Goal: Information Seeking & Learning: Learn about a topic

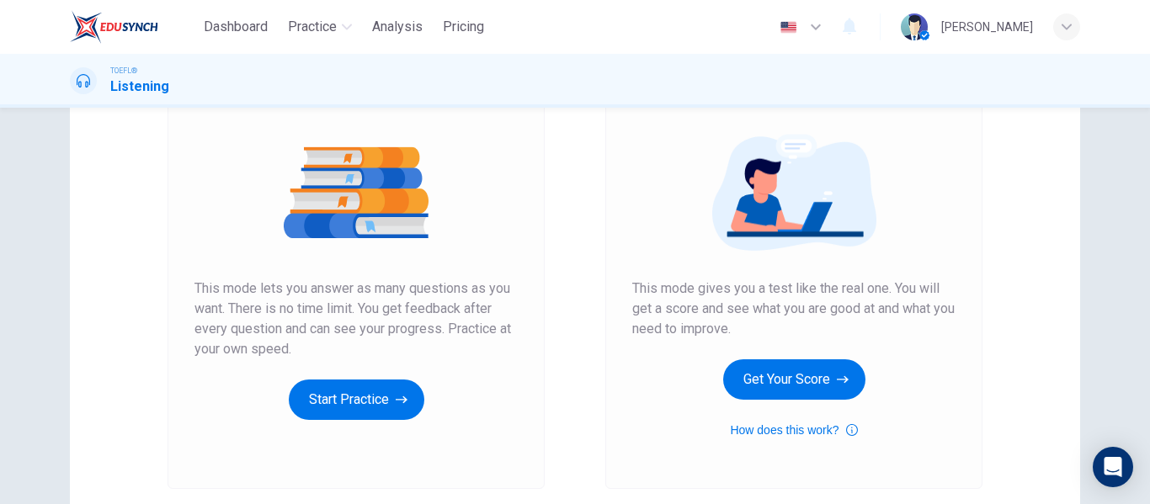
scroll to position [188, 0]
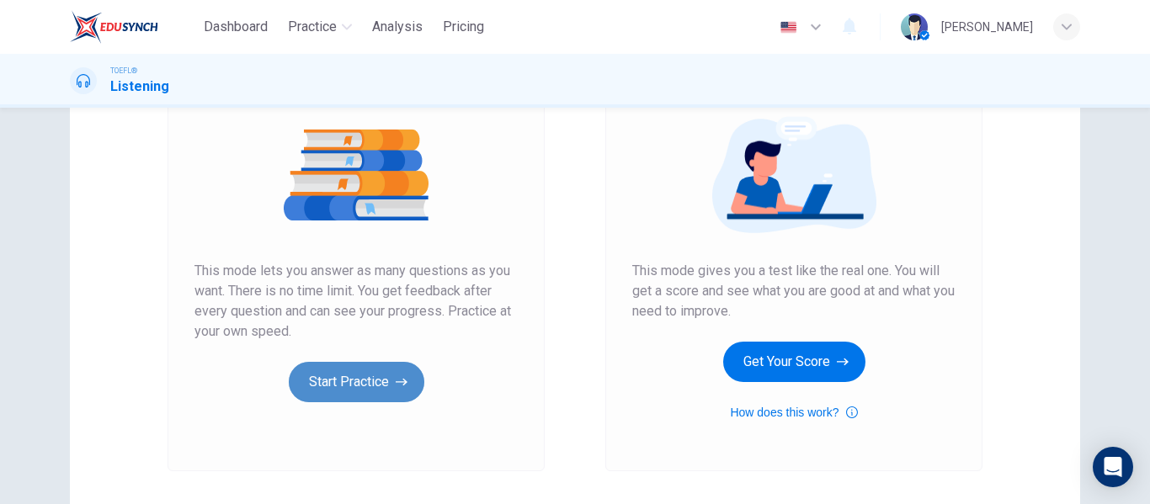
click at [381, 386] on button "Start Practice" at bounding box center [357, 382] width 136 height 40
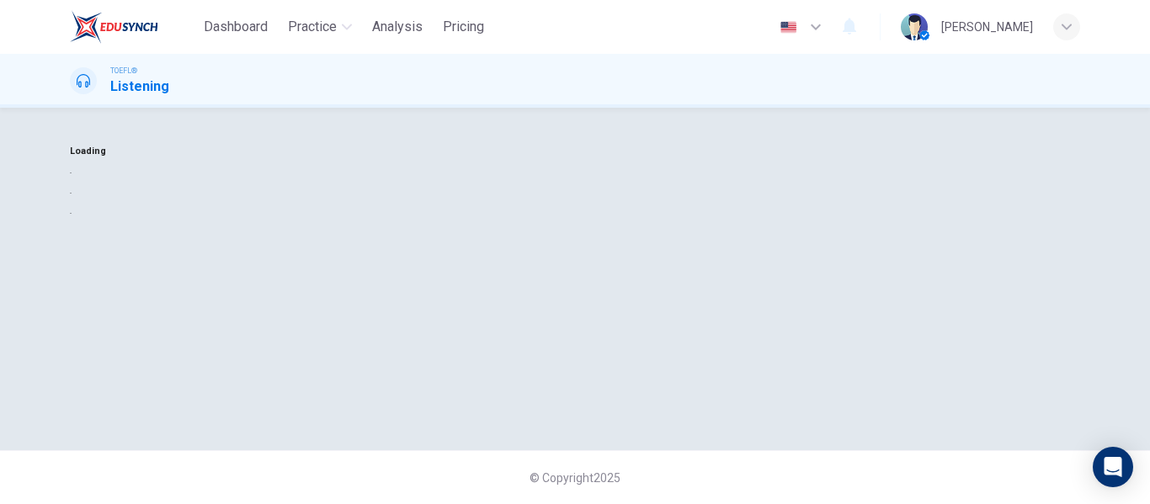
scroll to position [0, 0]
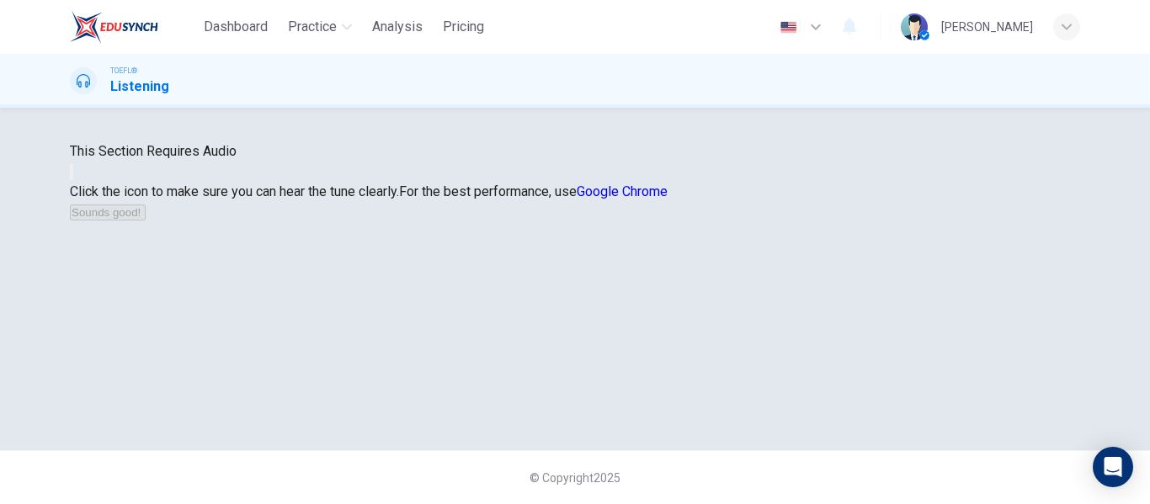
click at [72, 176] on icon "button" at bounding box center [72, 176] width 0 height 0
click at [146, 221] on button "Sounds good!" at bounding box center [108, 213] width 76 height 16
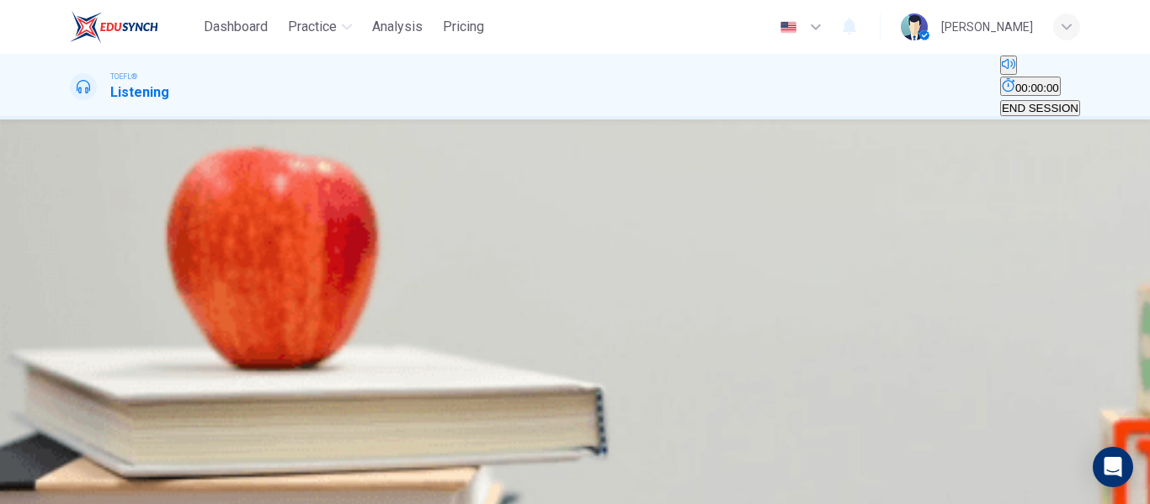
scroll to position [57, 0]
click at [86, 279] on icon "button" at bounding box center [82, 289] width 18 height 20
type input "1"
click at [72, 279] on icon "button" at bounding box center [72, 279] width 0 height 0
click at [86, 279] on icon "button" at bounding box center [82, 289] width 18 height 20
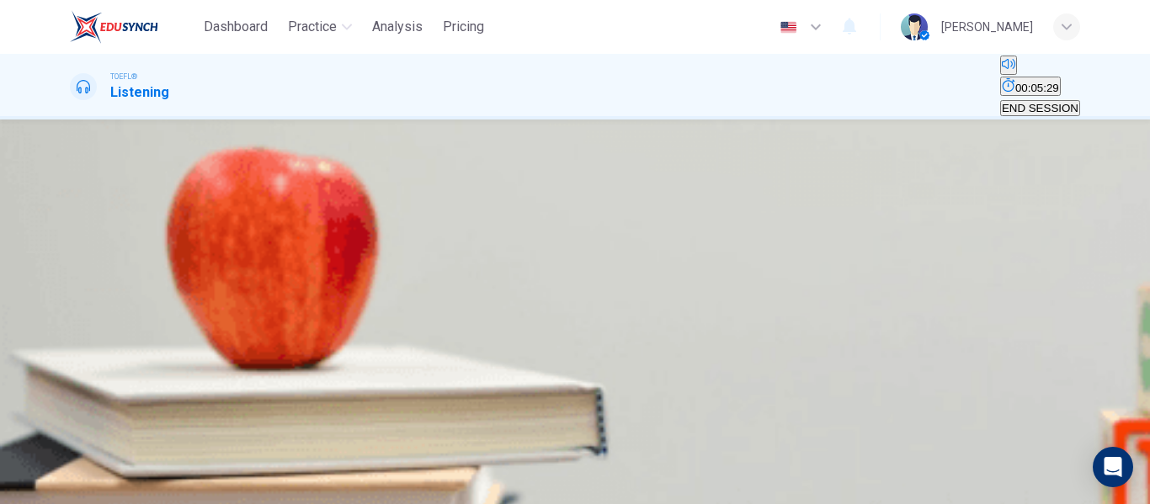
type input "0"
click at [327, 214] on button "A Expert knowledge in Shakespeare and filmography" at bounding box center [198, 228] width 257 height 29
click at [93, 488] on icon "button" at bounding box center [88, 493] width 10 height 10
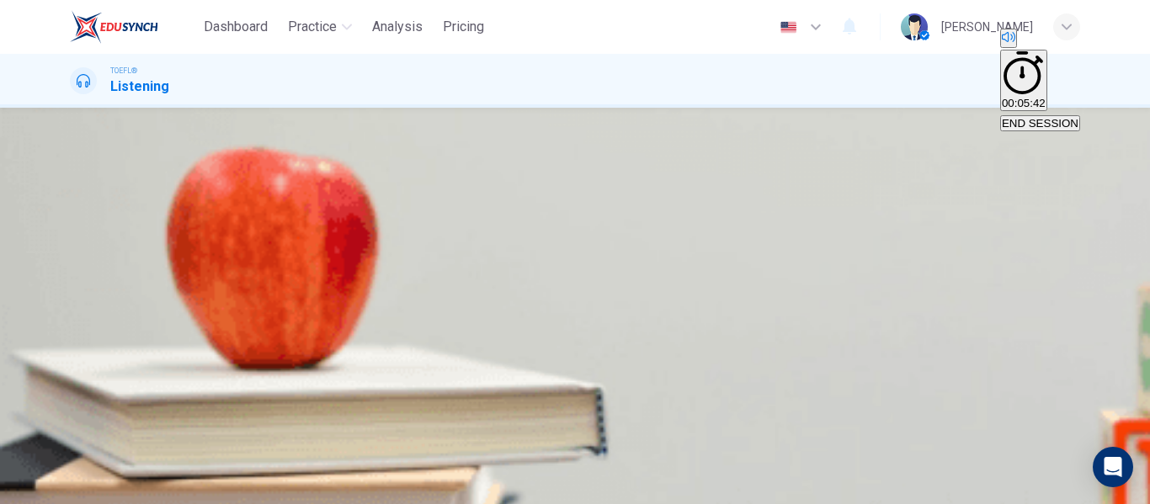
scroll to position [168, 0]
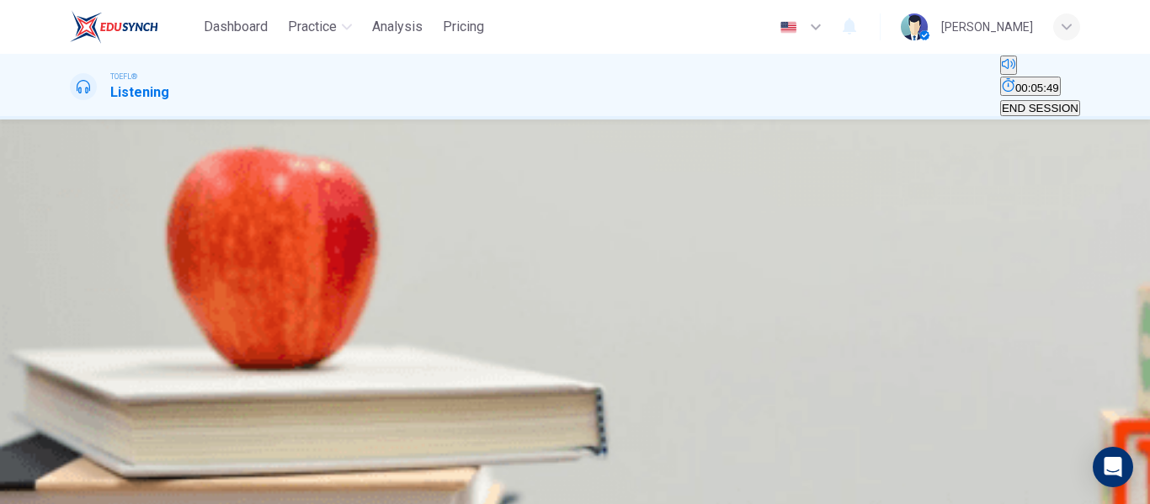
scroll to position [132, 0]
click at [196, 228] on span "He uses too much jargon" at bounding box center [134, 234] width 125 height 13
click at [477, 241] on span "He ends his classes early, skipping out on valuable time" at bounding box center [338, 234] width 277 height 13
click at [93, 490] on icon "button" at bounding box center [88, 494] width 10 height 8
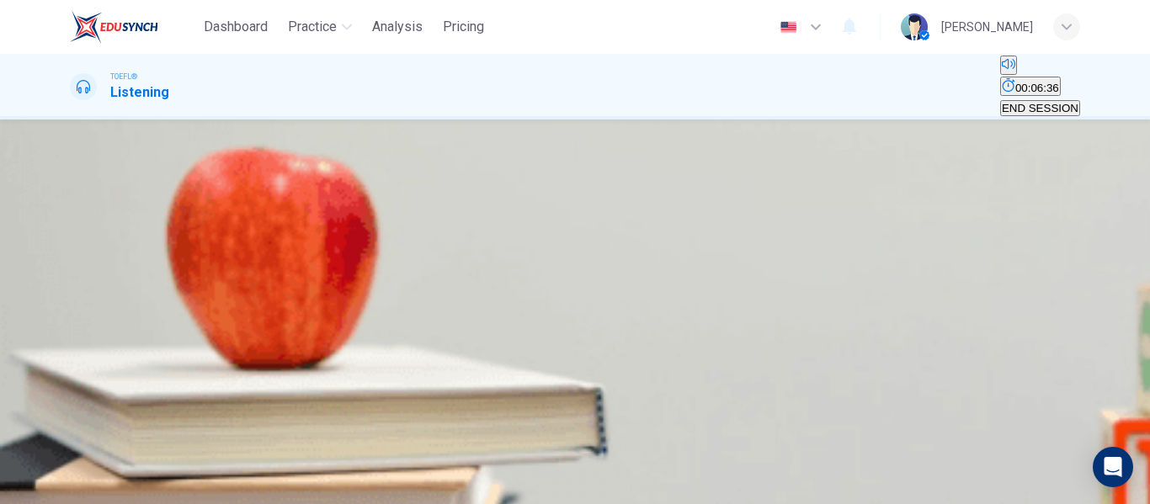
scroll to position [131, 0]
click at [696, 241] on span "Because that candidate lacks experience" at bounding box center [657, 234] width 204 height 13
click at [93, 488] on icon "button" at bounding box center [88, 493] width 10 height 10
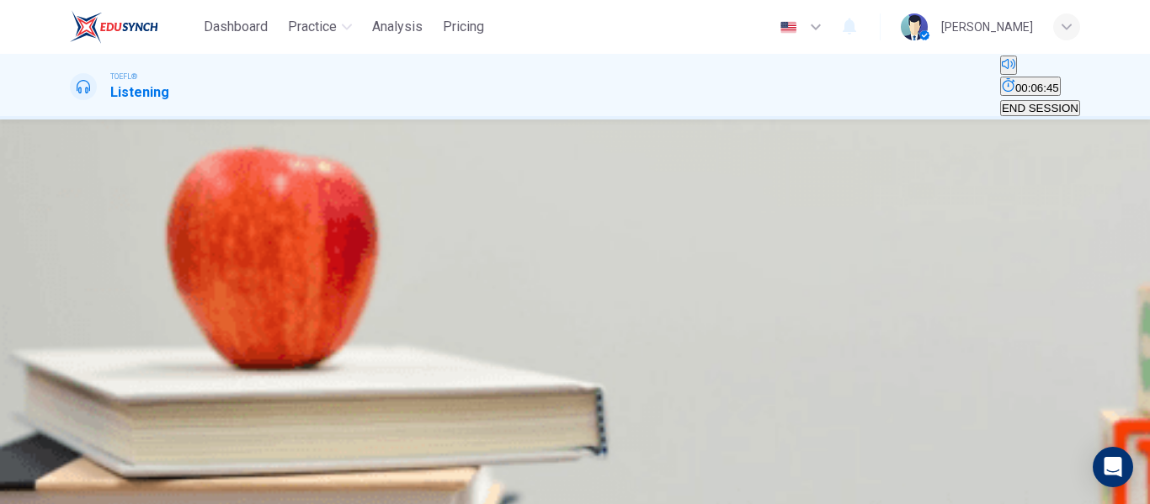
scroll to position [99, 0]
click at [262, 243] on button "B Amilia" at bounding box center [214, 228] width 96 height 29
click at [94, 487] on button "SUBMIT" at bounding box center [67, 495] width 56 height 16
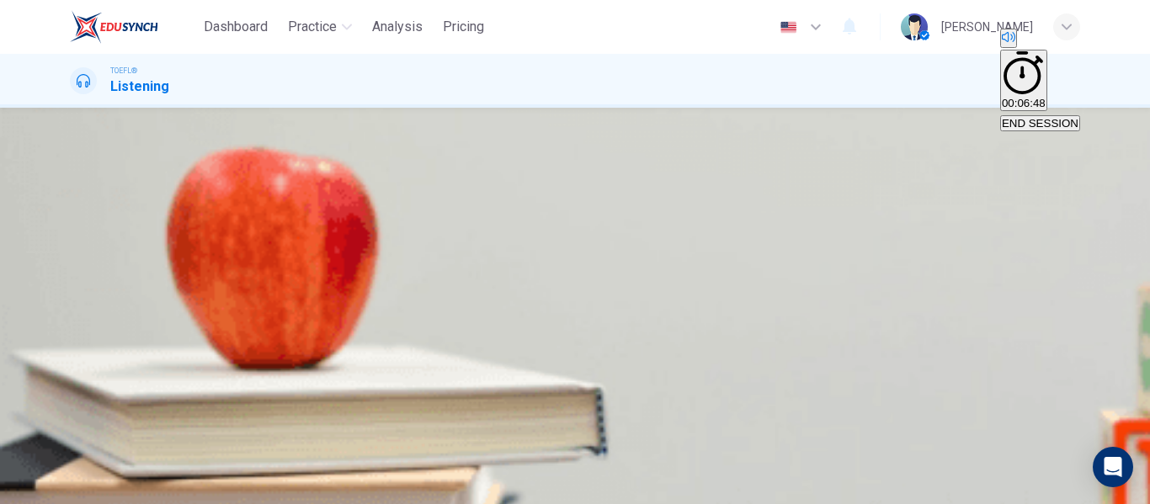
scroll to position [140, 0]
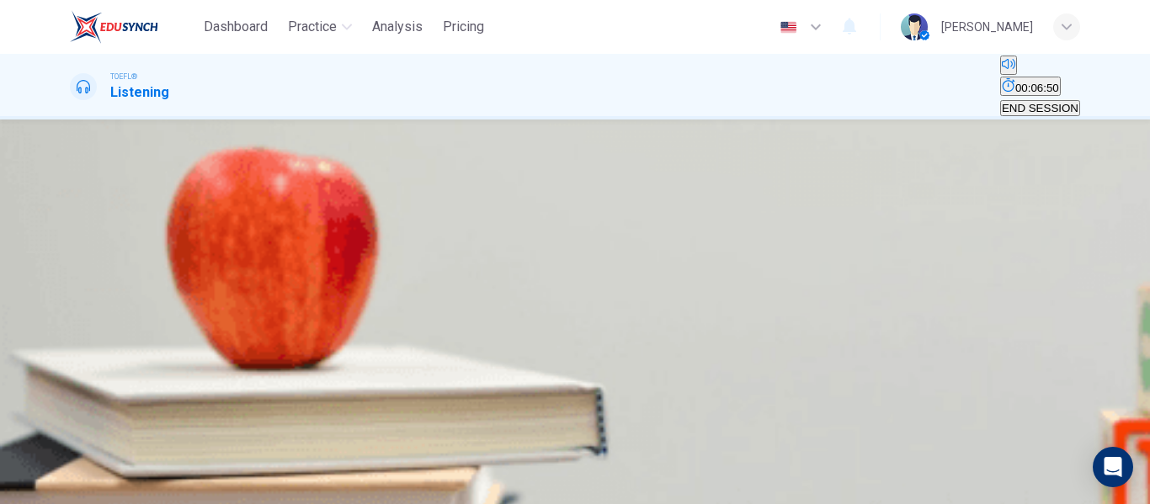
scroll to position [93, 0]
click at [215, 221] on button "A Who to hire for a specific job" at bounding box center [142, 228] width 145 height 29
click at [83, 488] on span "SUBMIT" at bounding box center [61, 494] width 42 height 13
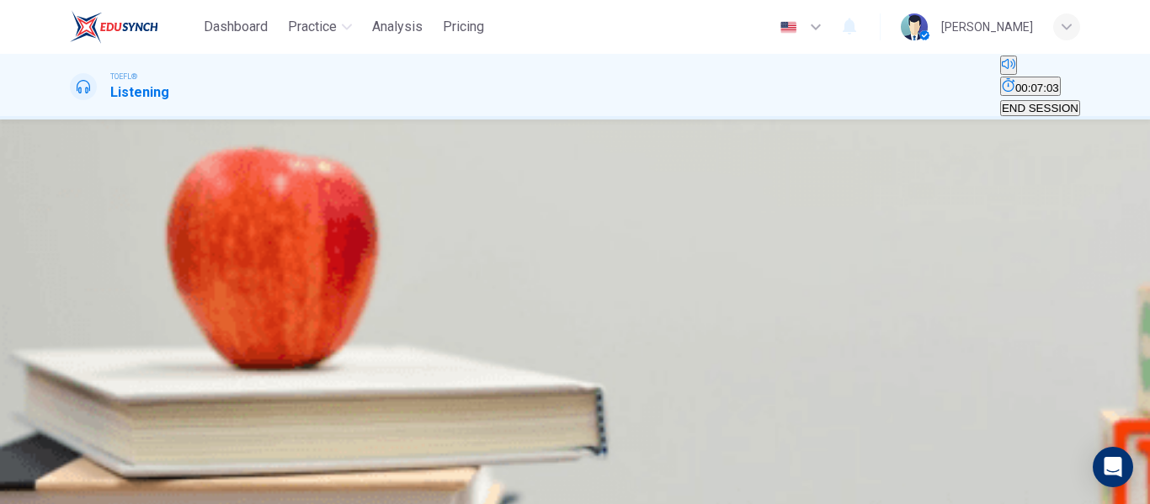
scroll to position [0, 0]
click at [72, 279] on icon "button" at bounding box center [72, 279] width 0 height 0
type input "0"
click at [239, 228] on span "A biography of Van Gogh" at bounding box center [156, 234] width 168 height 13
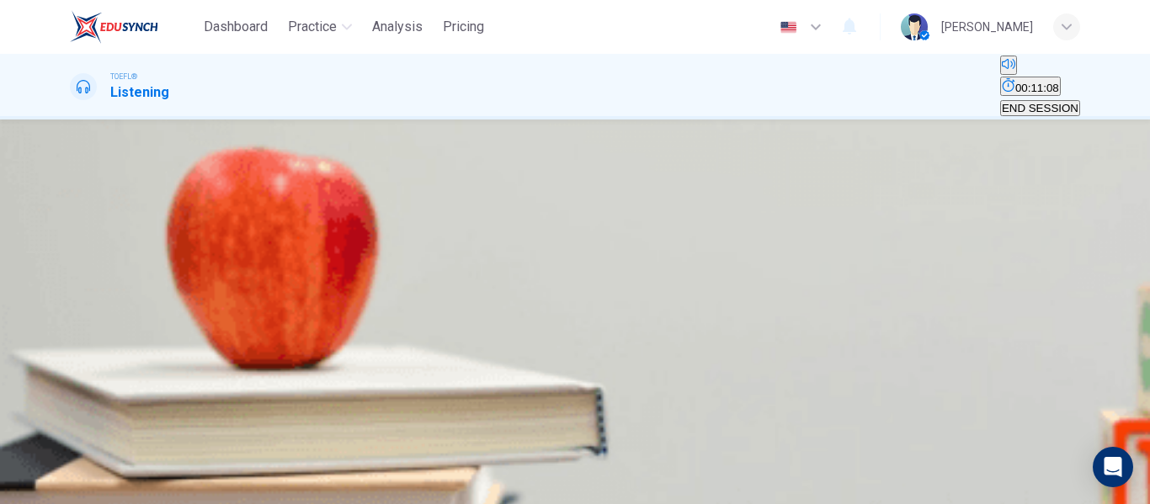
scroll to position [167, 0]
click at [94, 487] on button "SUBMIT" at bounding box center [67, 495] width 56 height 16
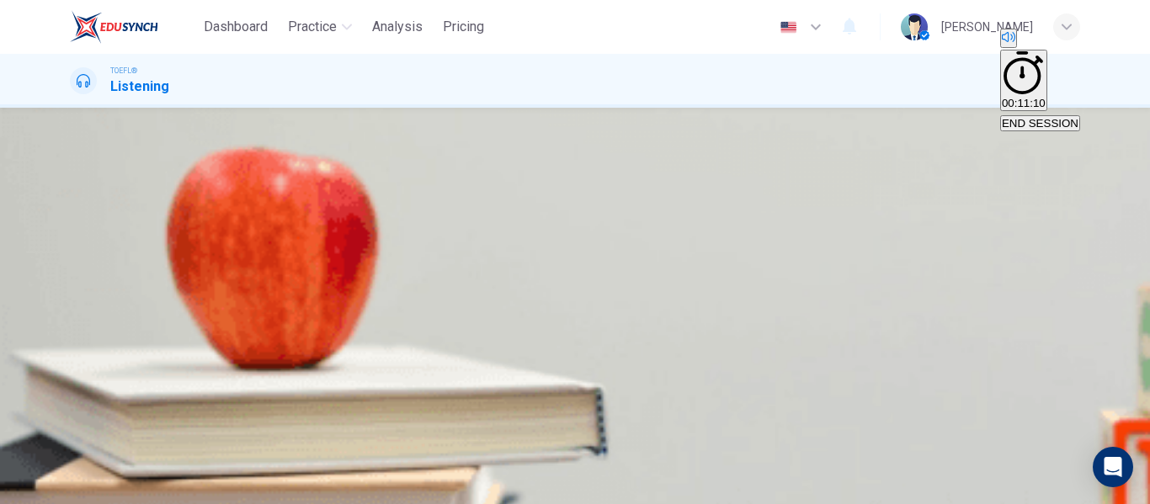
scroll to position [120, 0]
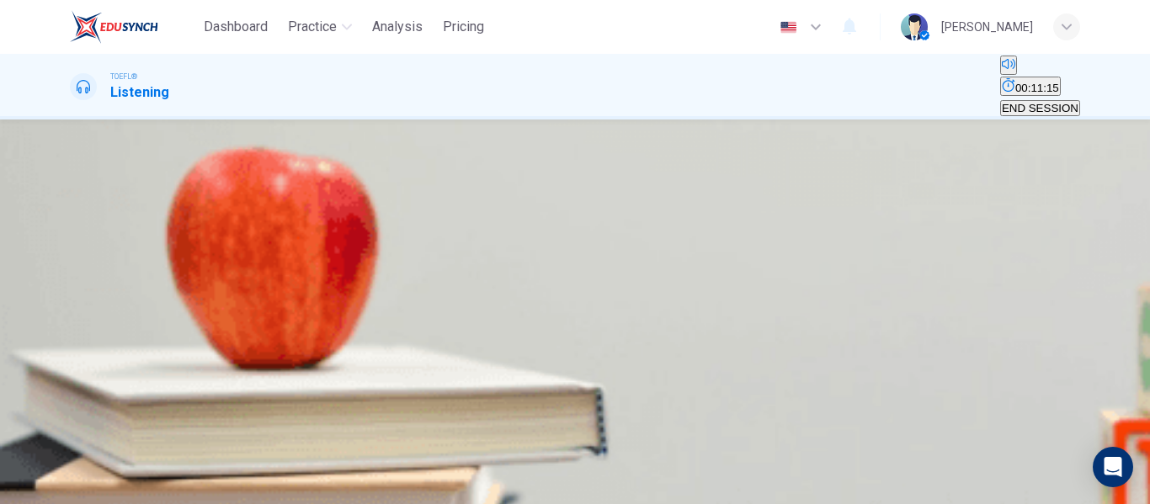
scroll to position [111, 0]
click at [296, 214] on button "A It was strongly influenced by the Parisian sky" at bounding box center [183, 228] width 227 height 29
click at [93, 488] on icon "button" at bounding box center [88, 493] width 10 height 10
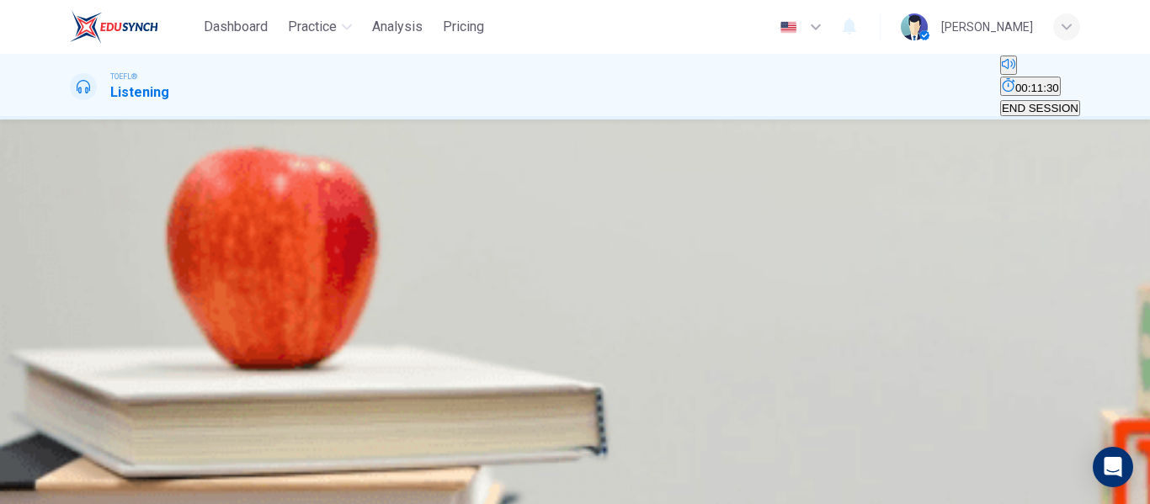
scroll to position [110, 0]
click at [257, 214] on button "A He was inspired by his hallucinations" at bounding box center [163, 228] width 187 height 29
click at [94, 487] on button "SUBMIT" at bounding box center [67, 495] width 56 height 16
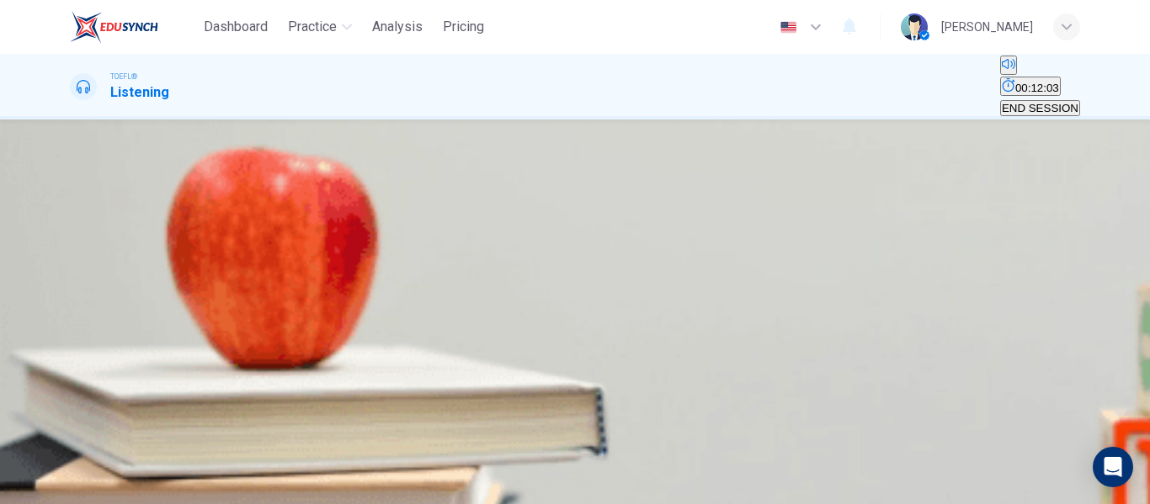
scroll to position [123, 0]
click at [658, 243] on button "B His grief over having no offspring influenced his creativity" at bounding box center [514, 228] width 286 height 29
click at [94, 487] on button "SUBMIT" at bounding box center [67, 495] width 56 height 16
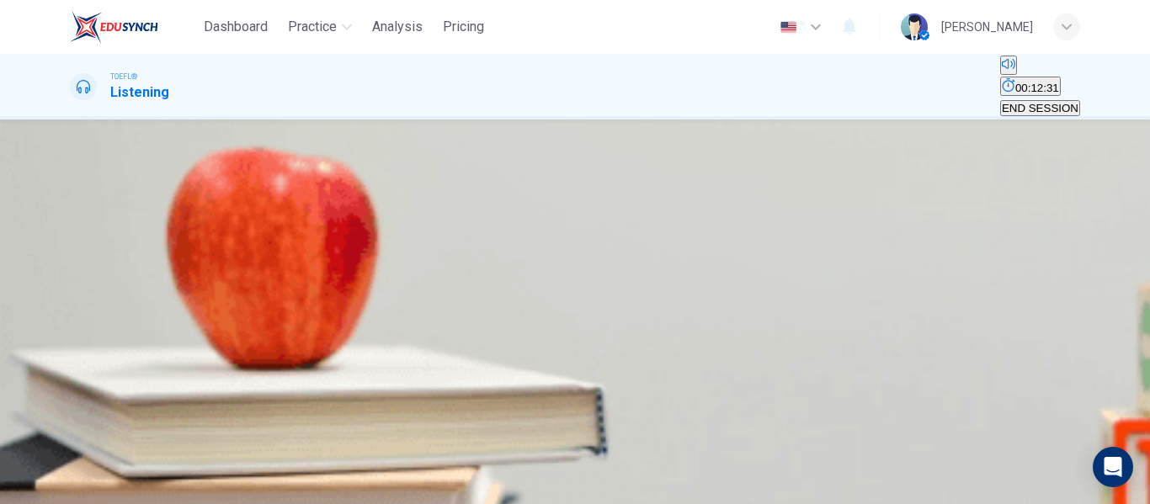
scroll to position [0, 0]
click at [73, 232] on button "button" at bounding box center [71, 224] width 3 height 16
click at [72, 212] on icon "button" at bounding box center [72, 212] width 0 height 0
type input "0"
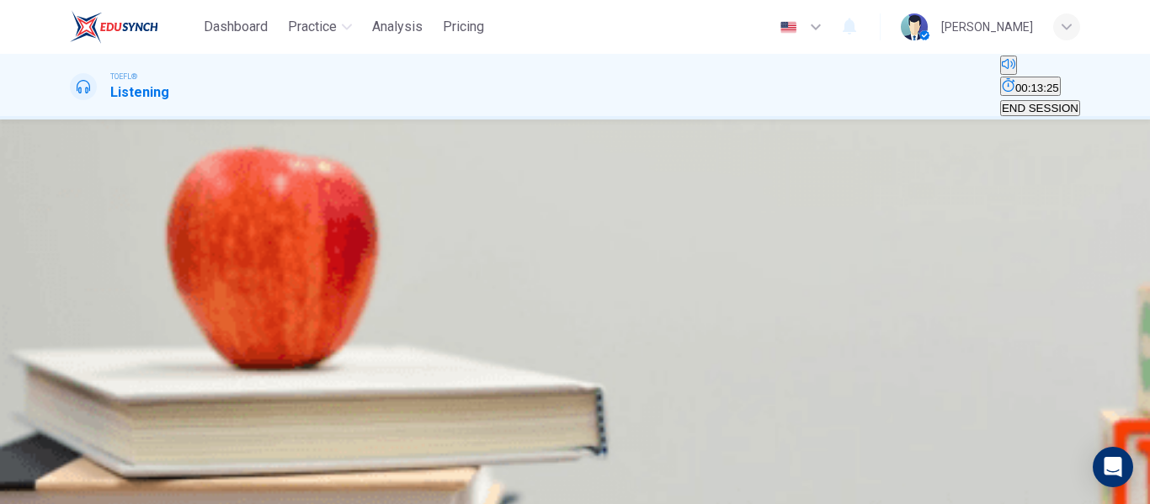
scroll to position [169, 0]
click at [728, 343] on button "D Van Gogh developed his own style in his final two years" at bounding box center [595, 328] width 323 height 29
click at [94, 487] on button "SUBMIT" at bounding box center [67, 495] width 56 height 16
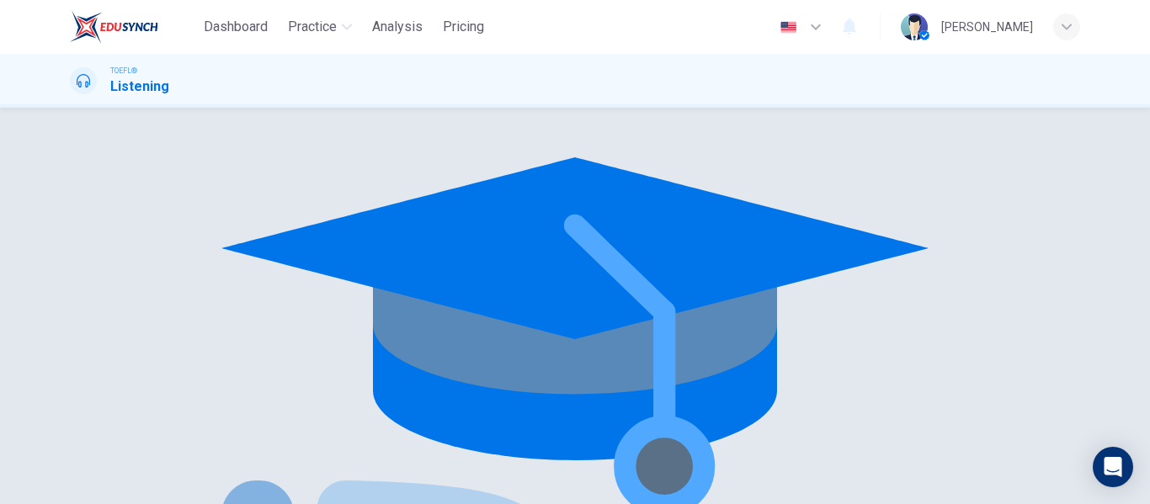
scroll to position [0, 0]
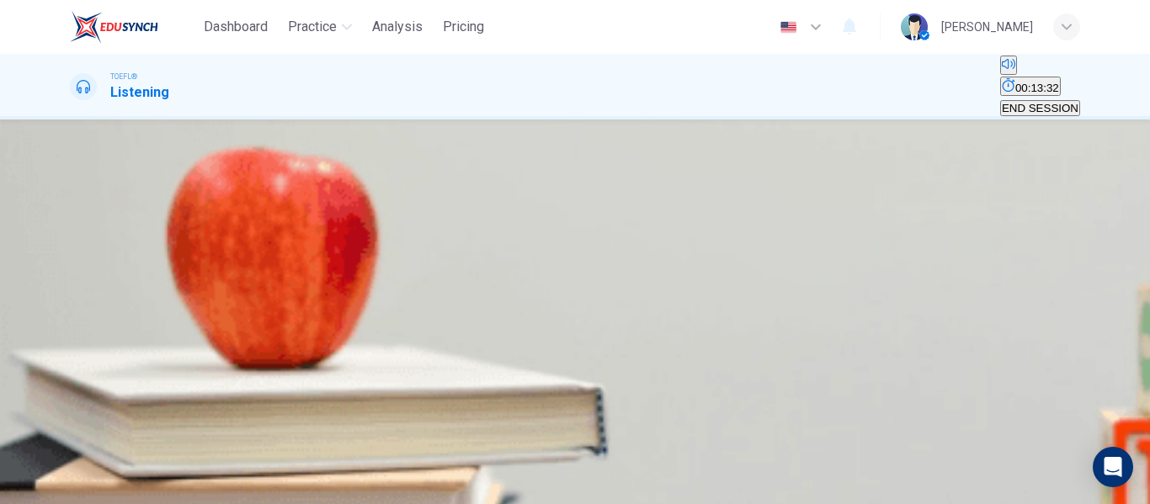
click at [1036, 102] on span "END SESSION" at bounding box center [1040, 108] width 77 height 13
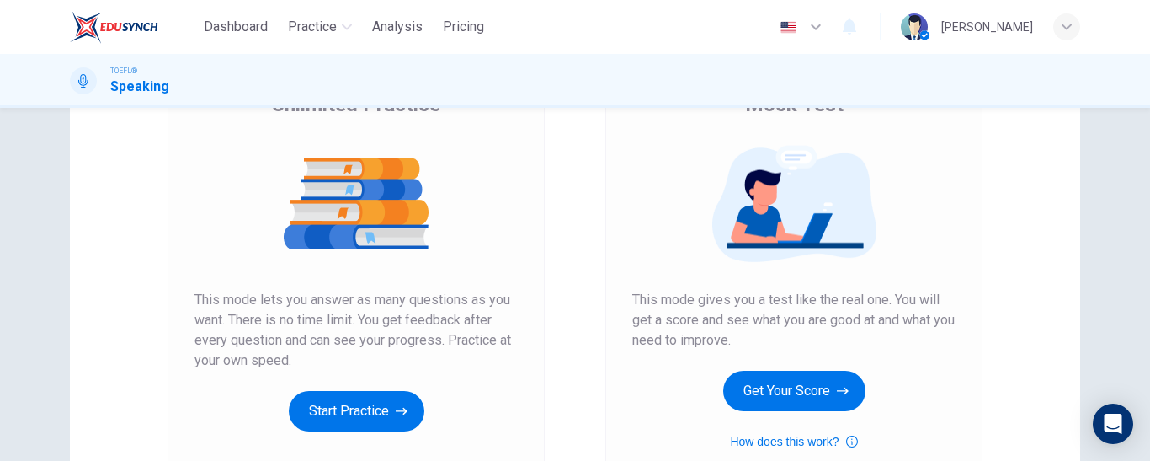
scroll to position [187, 0]
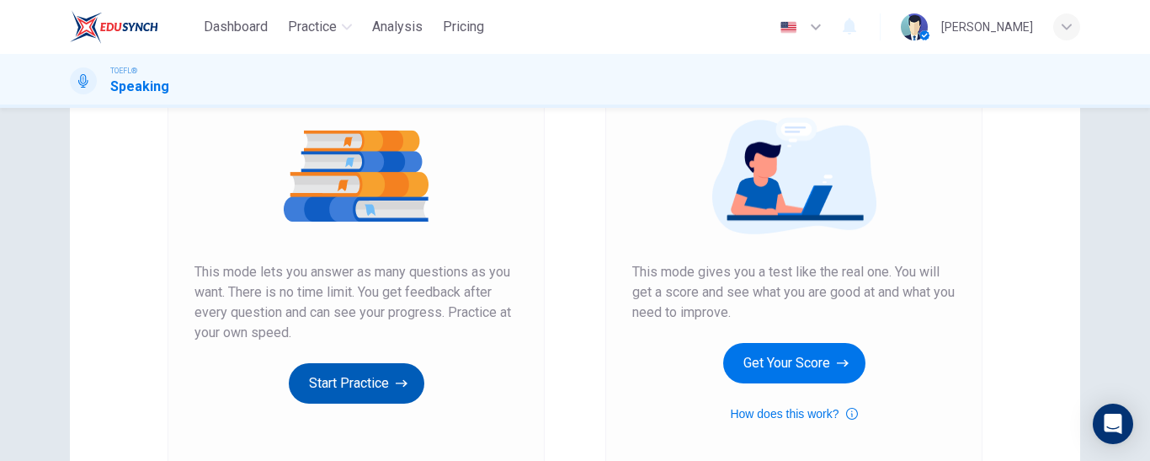
click at [391, 391] on button "Start Practice" at bounding box center [357, 383] width 136 height 40
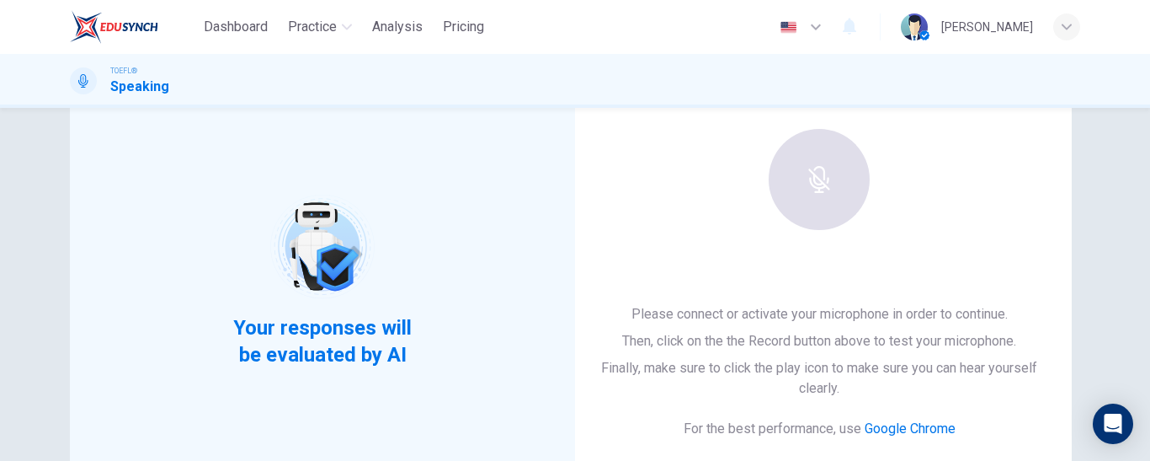
scroll to position [111, 0]
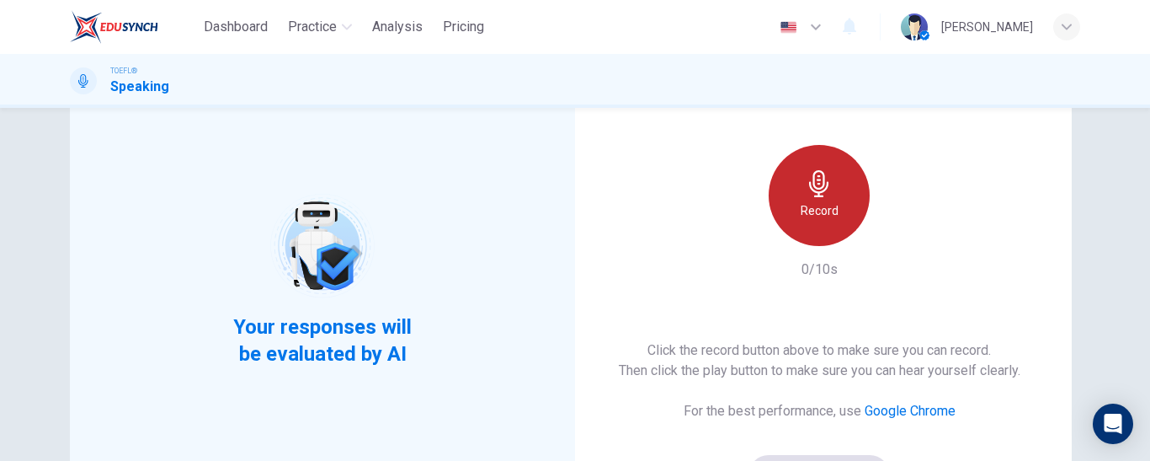
click at [821, 208] on h6 "Record" at bounding box center [820, 210] width 38 height 20
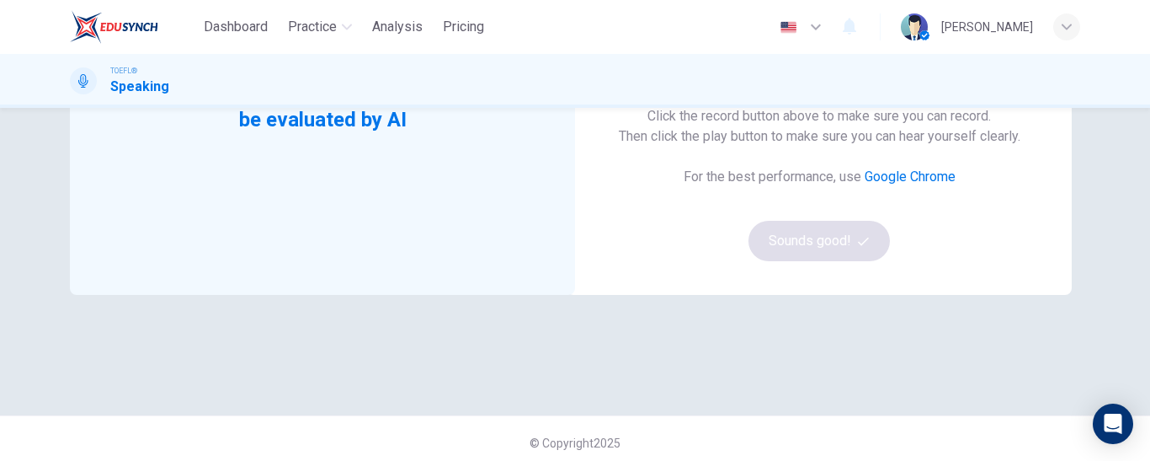
scroll to position [163, 0]
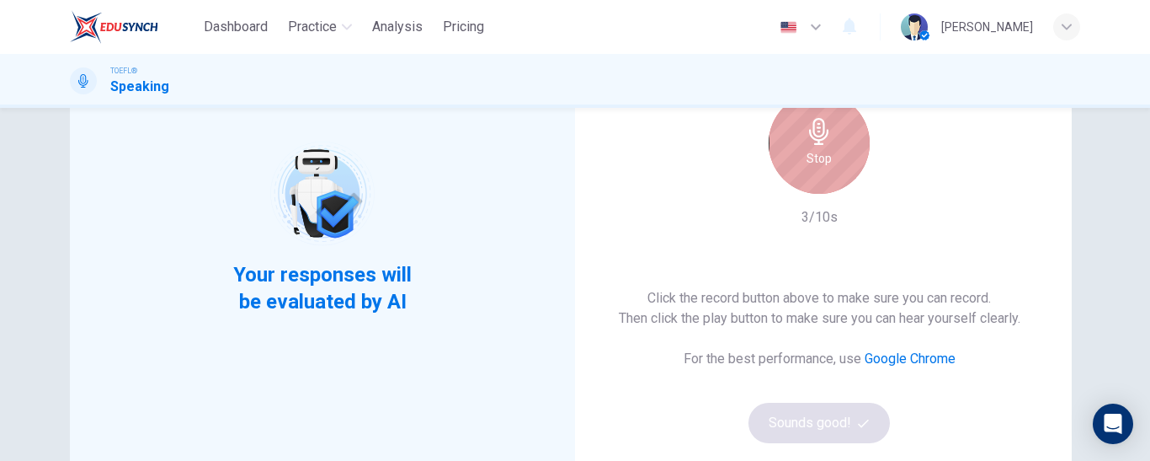
click at [818, 179] on div "Stop" at bounding box center [819, 143] width 101 height 101
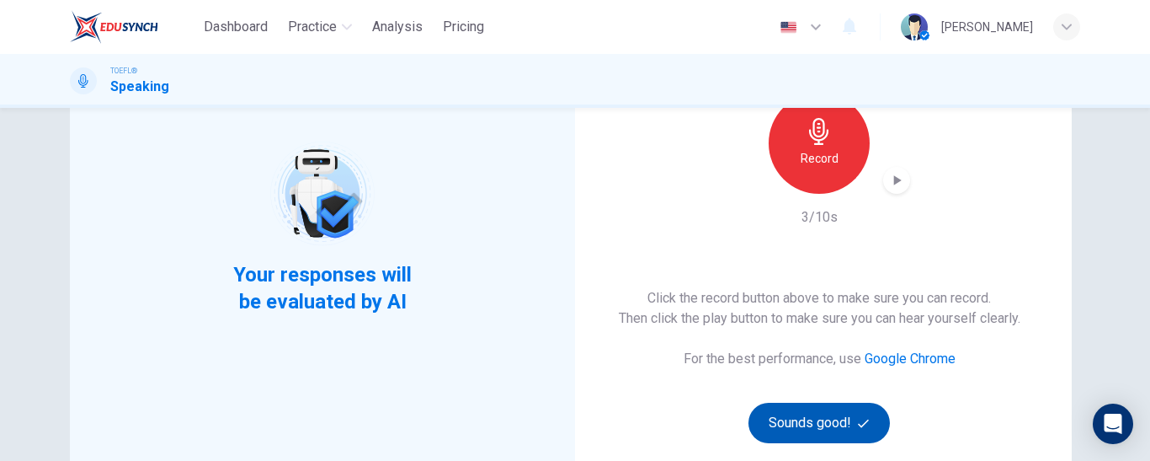
click at [787, 429] on button "Sounds good!" at bounding box center [819, 422] width 141 height 40
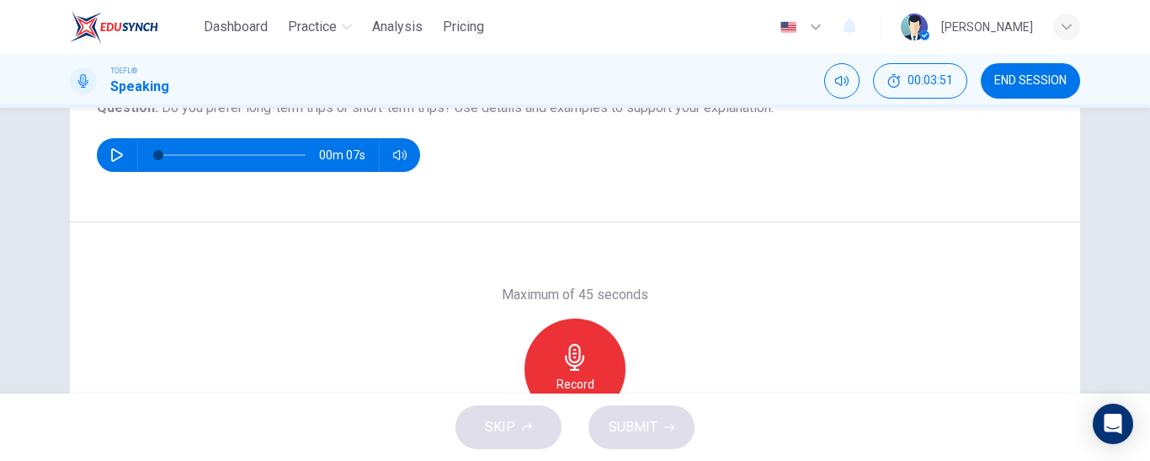
scroll to position [207, 0]
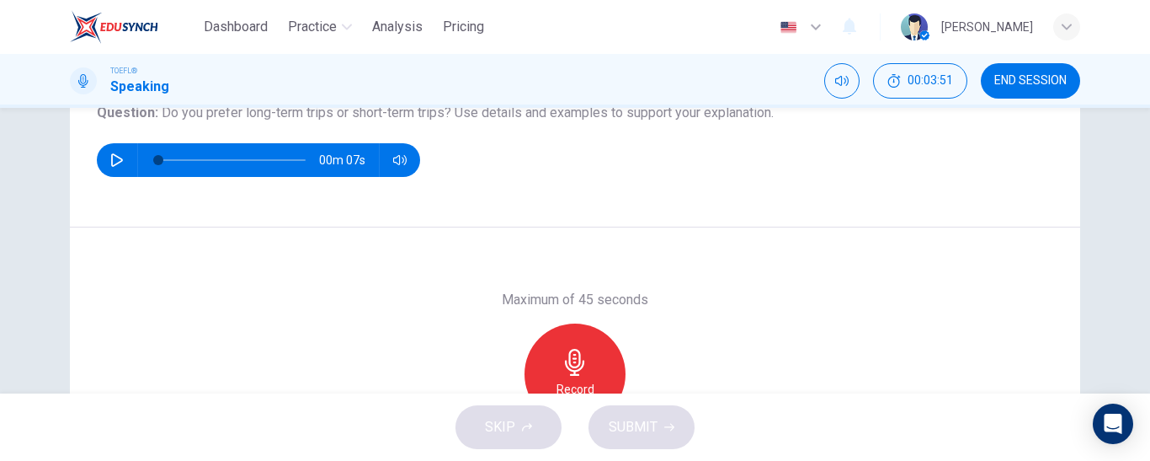
click at [564, 356] on icon "button" at bounding box center [575, 362] width 27 height 27
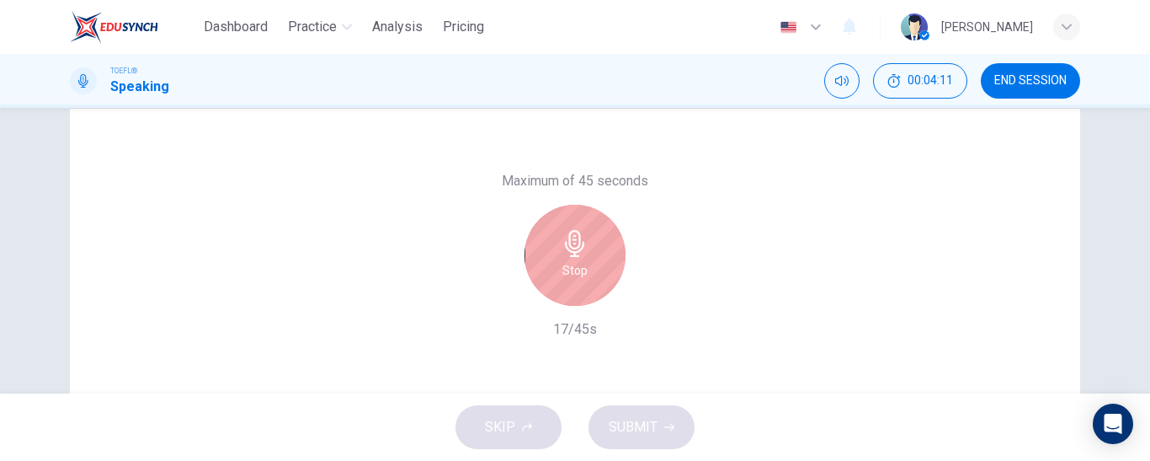
scroll to position [343, 0]
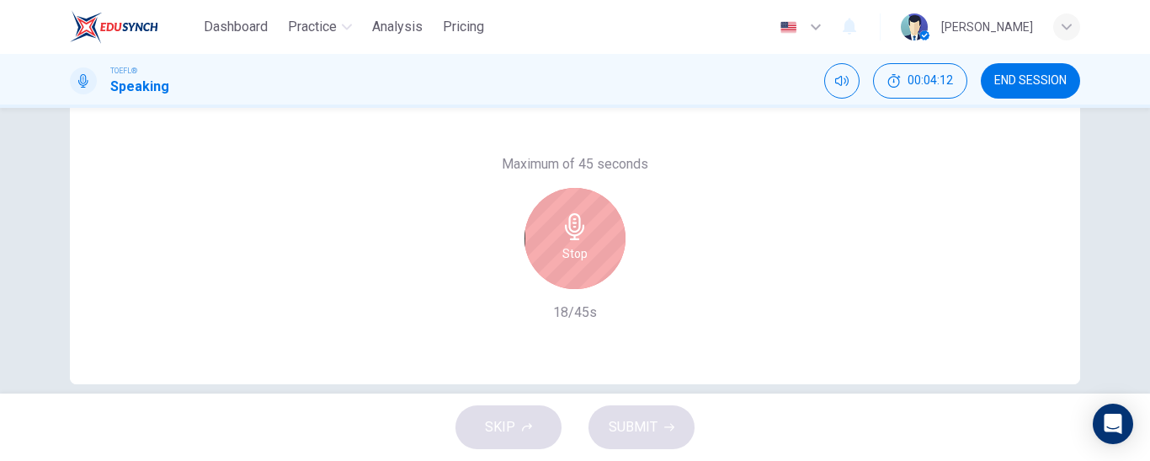
click at [574, 240] on div "Stop" at bounding box center [575, 238] width 101 height 101
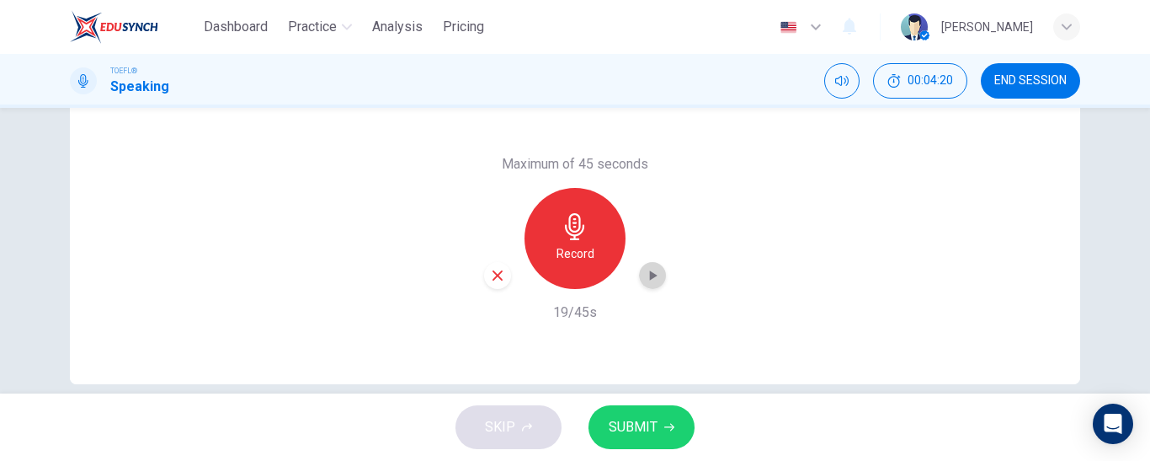
click at [645, 277] on icon "button" at bounding box center [652, 275] width 17 height 17
click at [650, 277] on icon "button" at bounding box center [653, 275] width 12 height 13
click at [666, 424] on icon "button" at bounding box center [669, 427] width 10 height 10
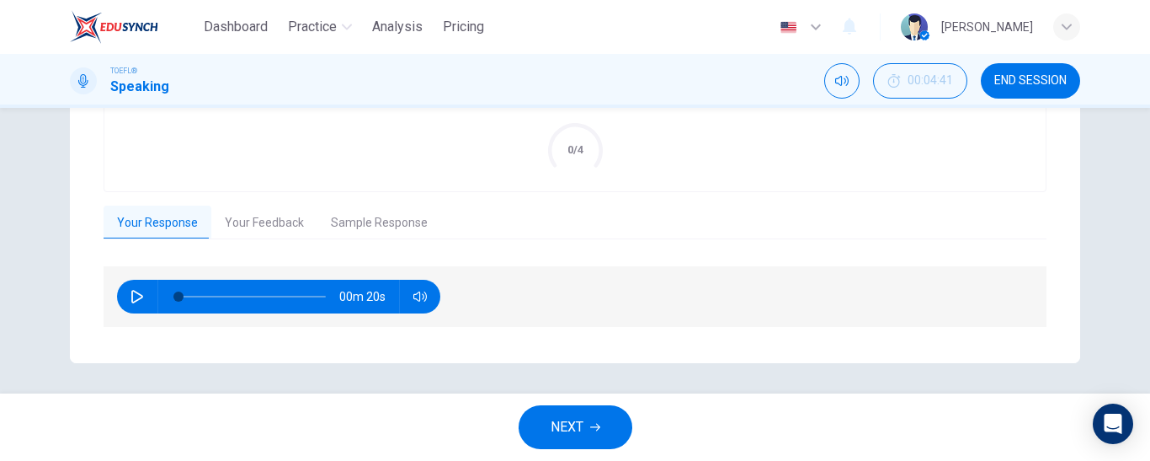
scroll to position [383, 0]
click at [131, 296] on icon "button" at bounding box center [137, 296] width 13 height 13
type input "5"
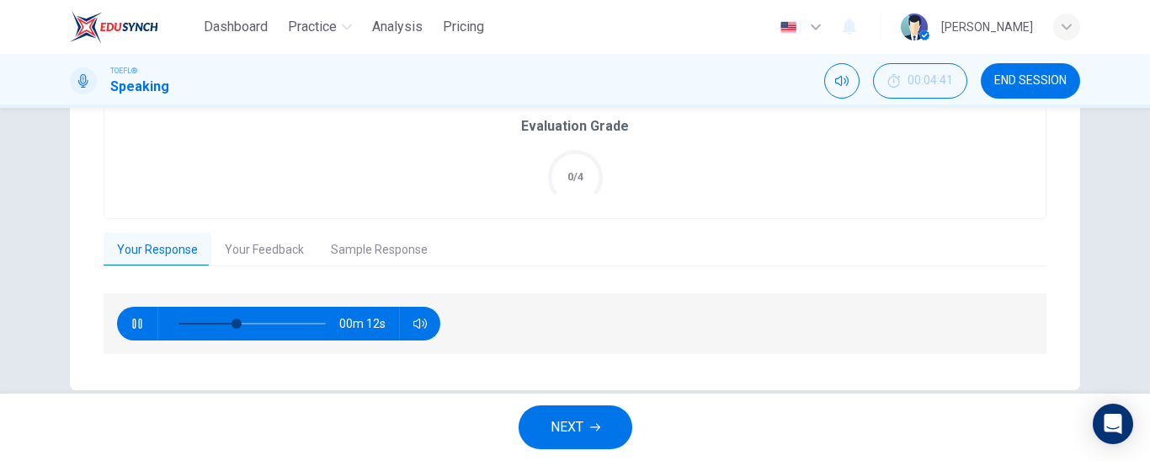
scroll to position [350, 0]
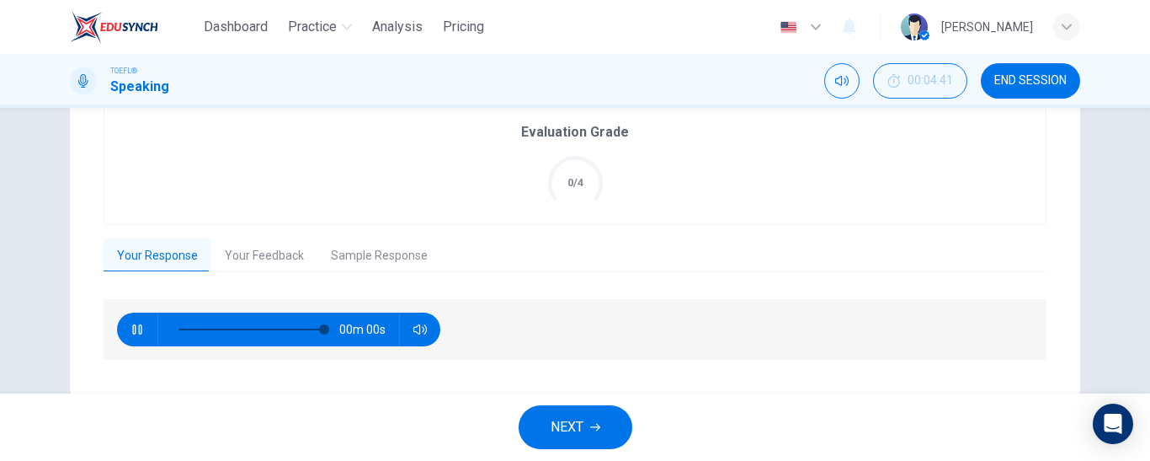
type input "0"
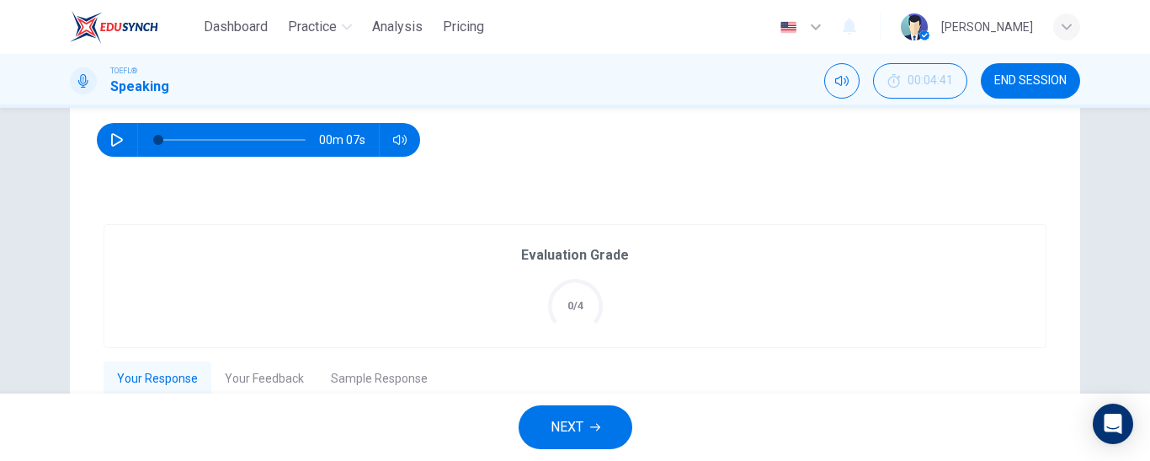
scroll to position [227, 0]
click at [1003, 88] on button "END SESSION" at bounding box center [1030, 80] width 99 height 35
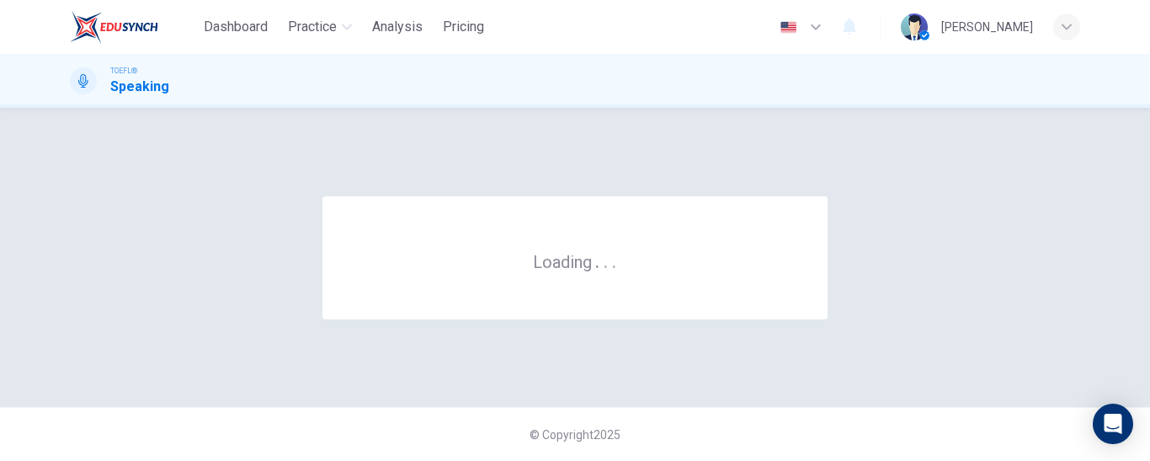
scroll to position [0, 0]
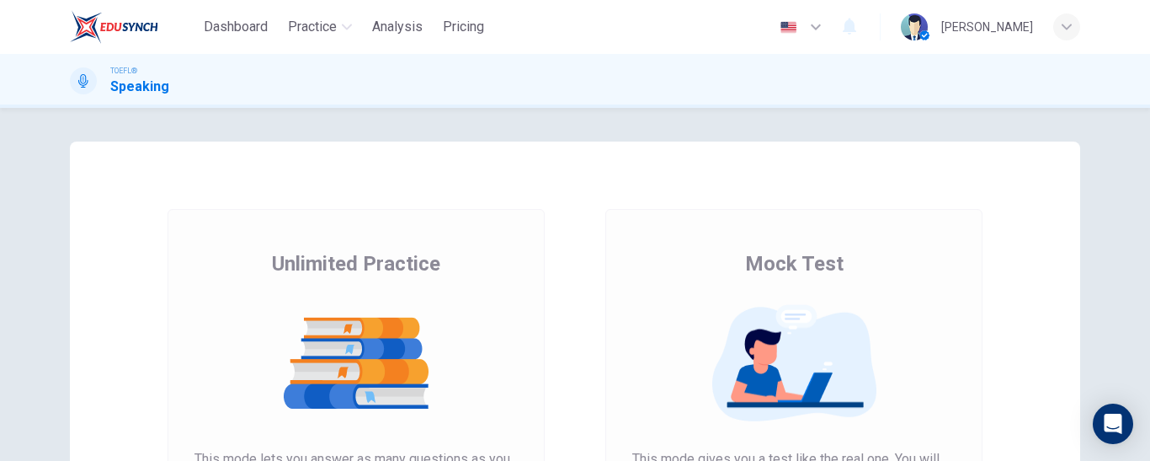
scroll to position [200, 0]
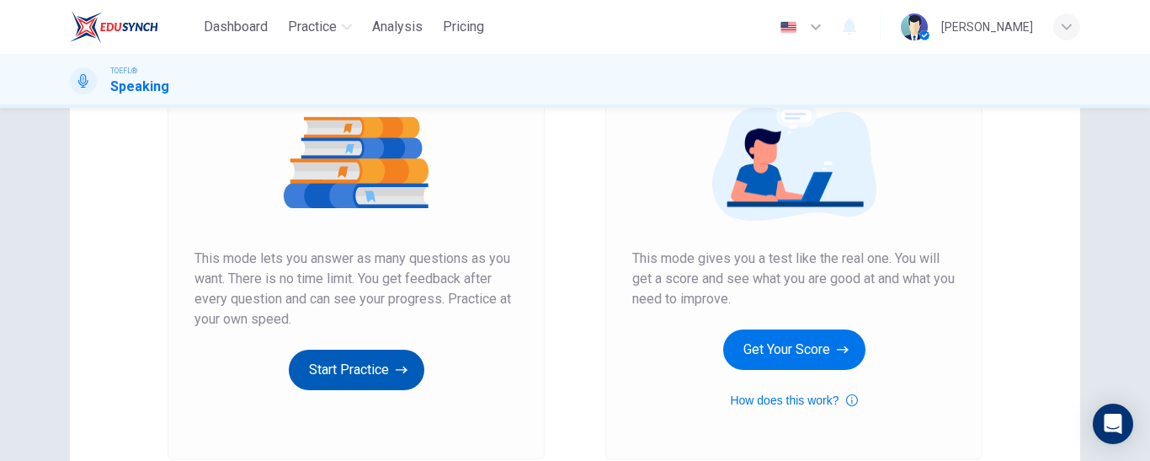
click at [396, 369] on icon "button" at bounding box center [402, 369] width 12 height 17
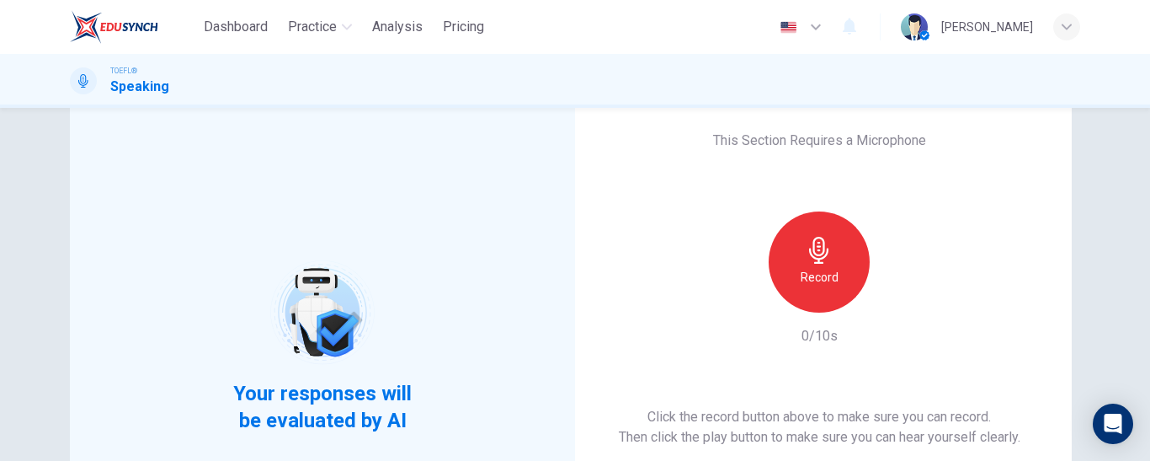
scroll to position [46, 0]
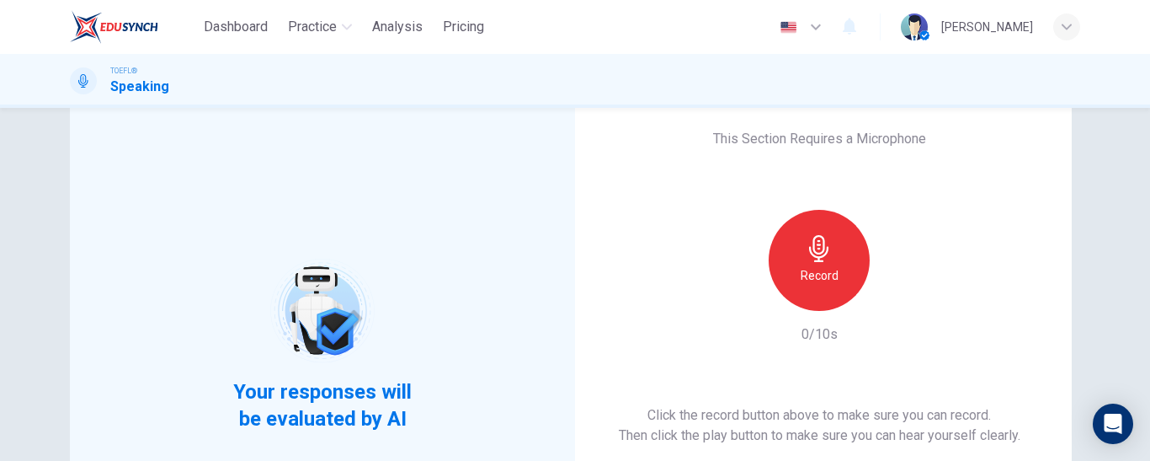
click at [799, 261] on div "Record" at bounding box center [819, 260] width 101 height 101
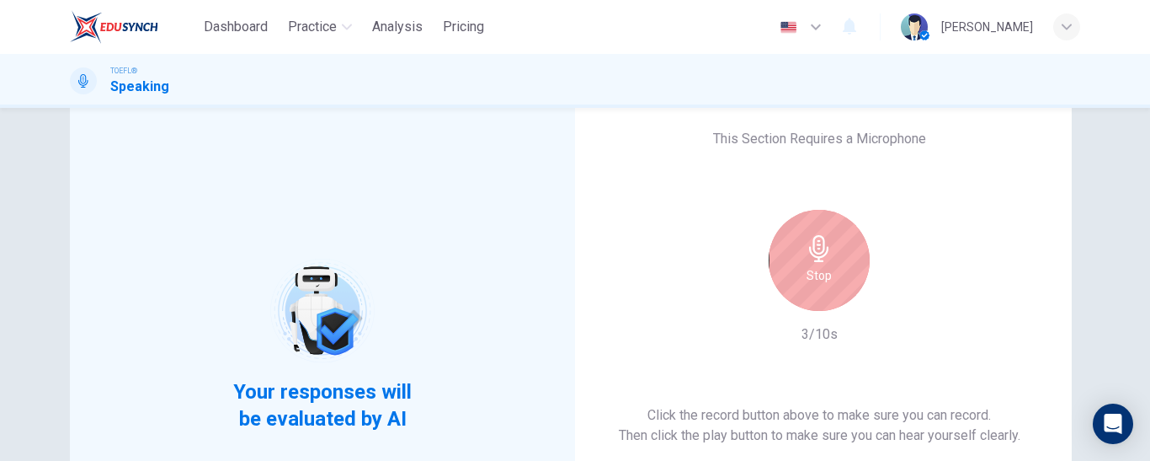
click at [848, 256] on div "Stop" at bounding box center [819, 260] width 101 height 101
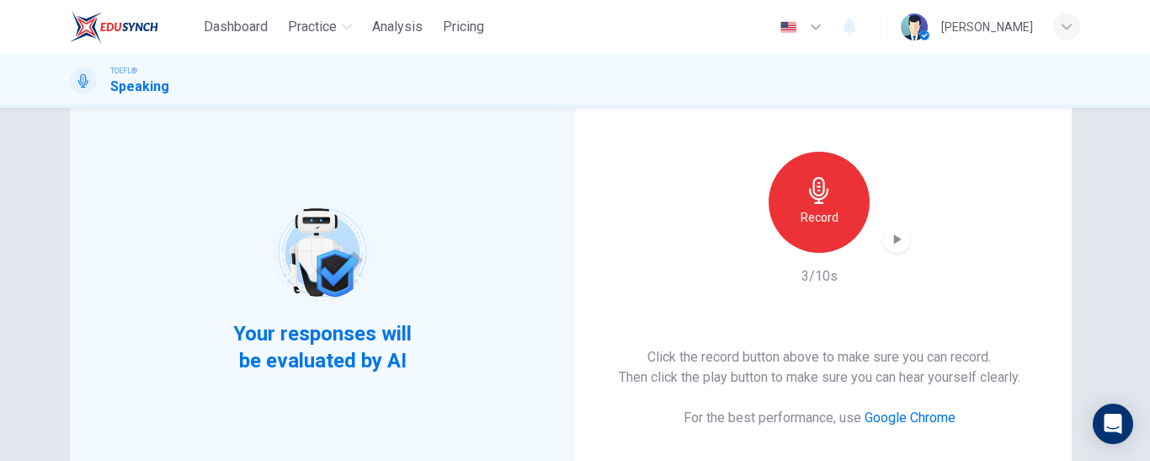
scroll to position [106, 0]
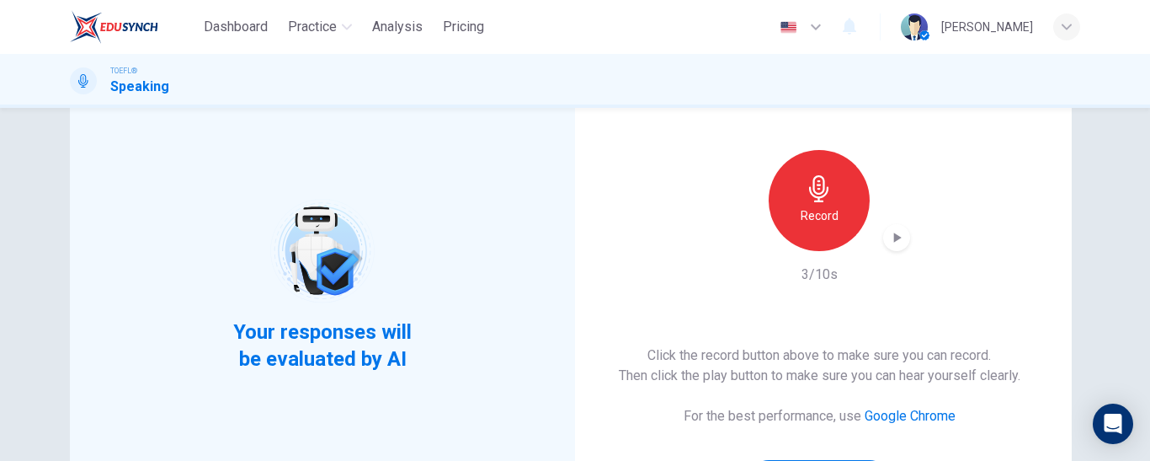
click at [888, 244] on icon "button" at bounding box center [896, 237] width 17 height 17
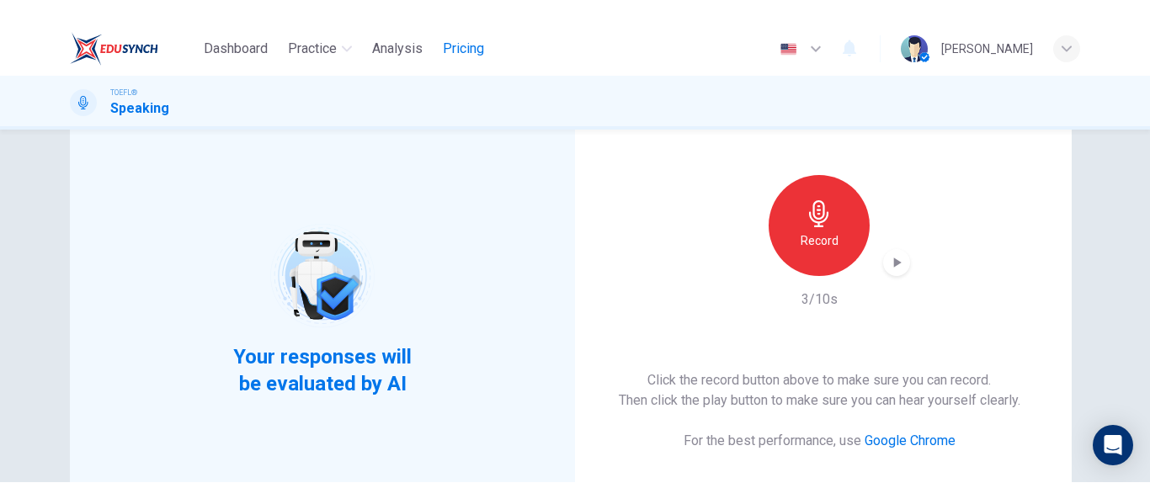
scroll to position [103, 0]
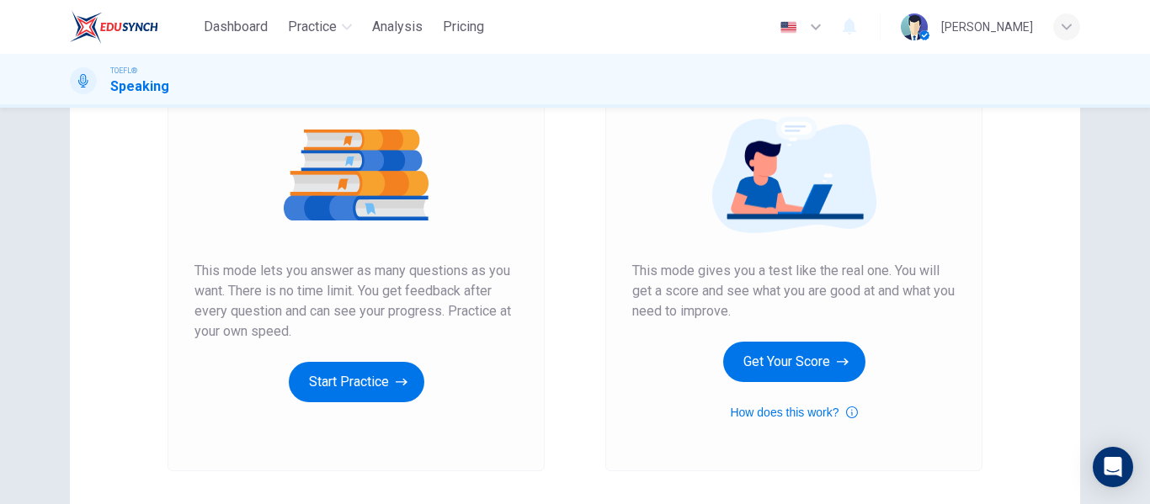
scroll to position [208, 0]
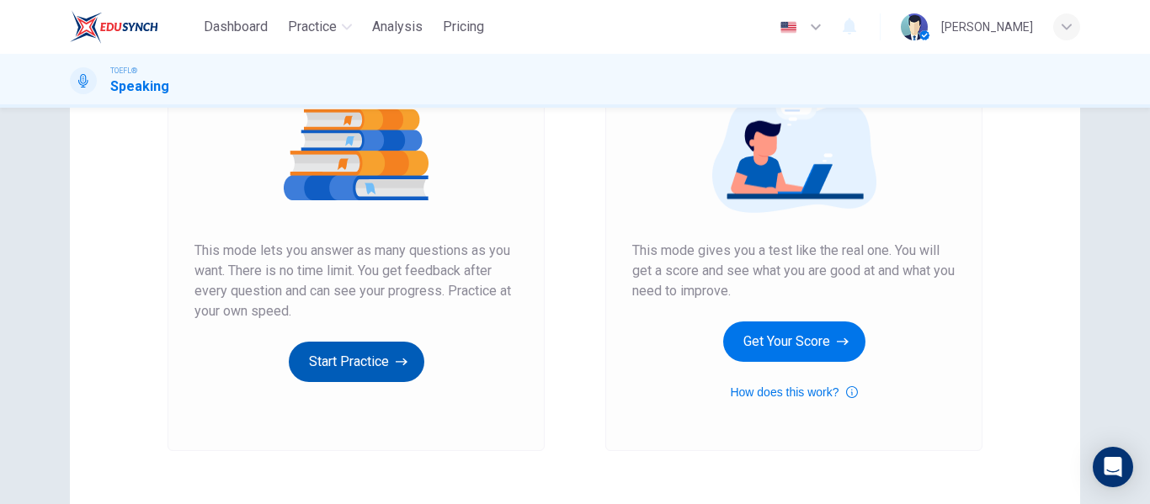
click at [322, 356] on button "Start Practice" at bounding box center [357, 362] width 136 height 40
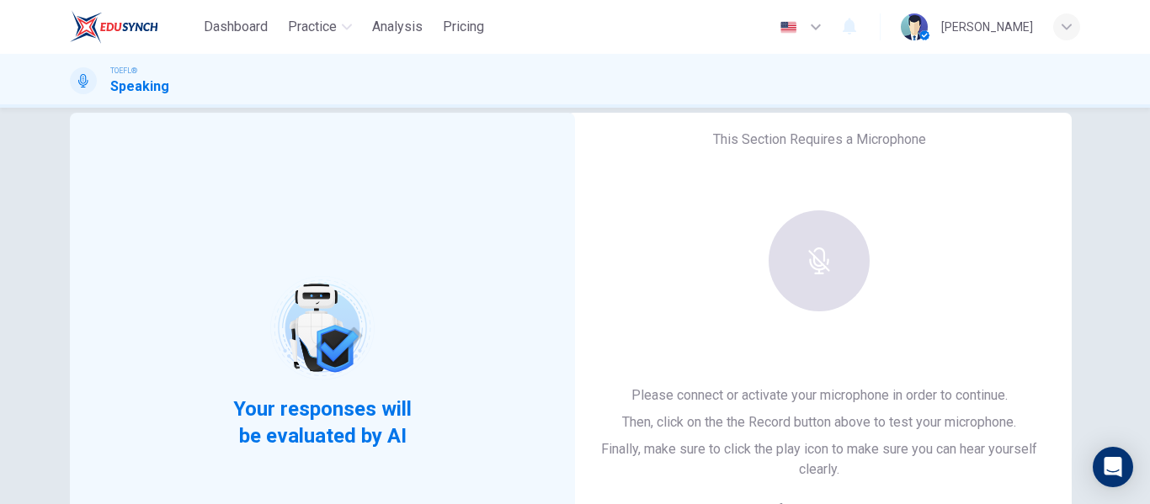
scroll to position [30, 0]
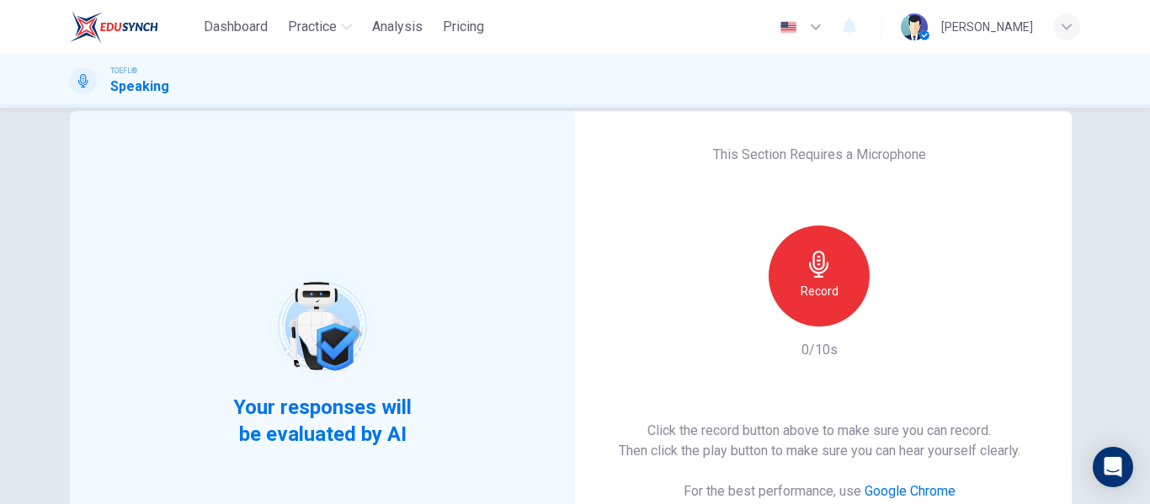
click at [510, 123] on div "Your responses will be evaluated by AI" at bounding box center [322, 360] width 505 height 498
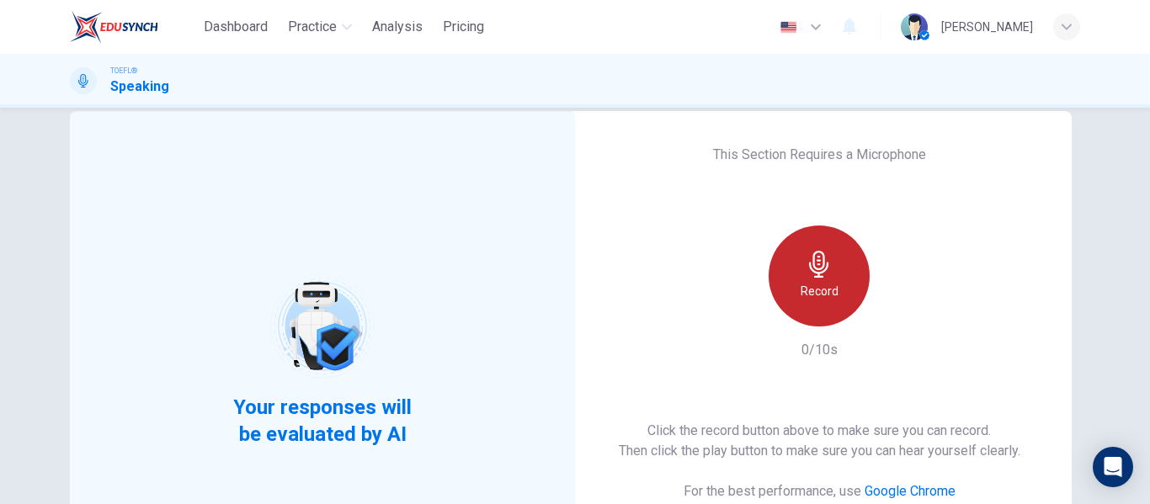
click at [828, 270] on icon "button" at bounding box center [819, 264] width 27 height 27
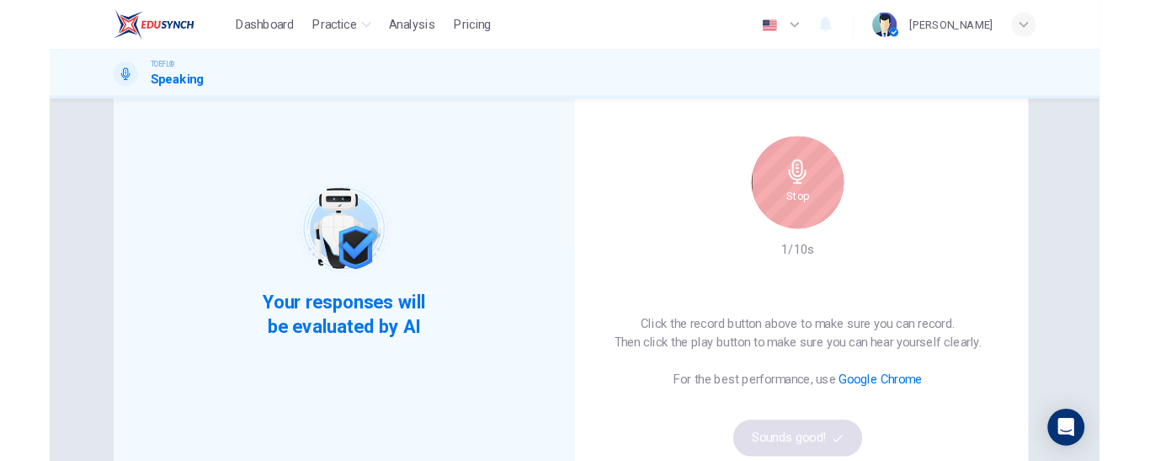
scroll to position [109, 0]
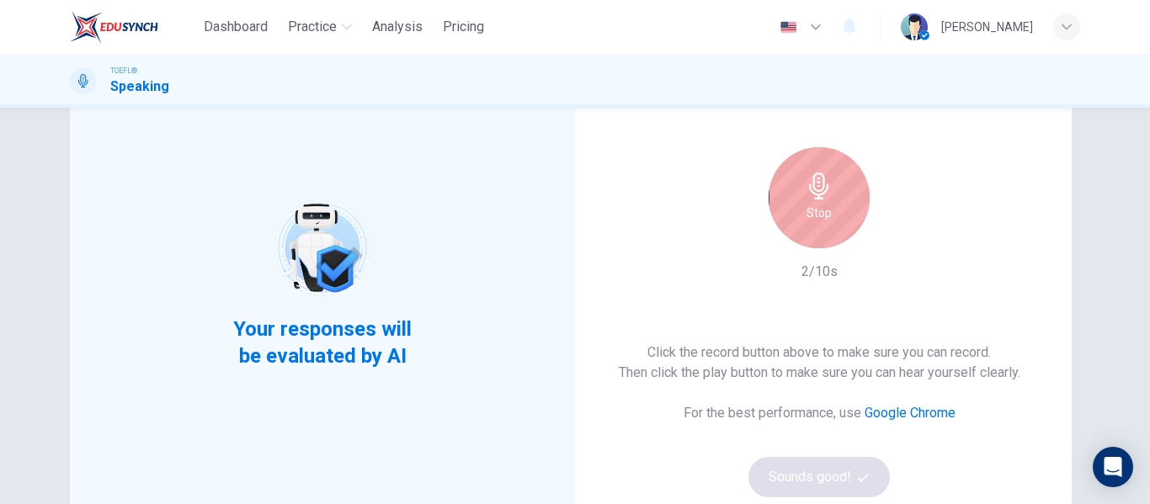
click at [836, 200] on div "Stop" at bounding box center [819, 197] width 101 height 101
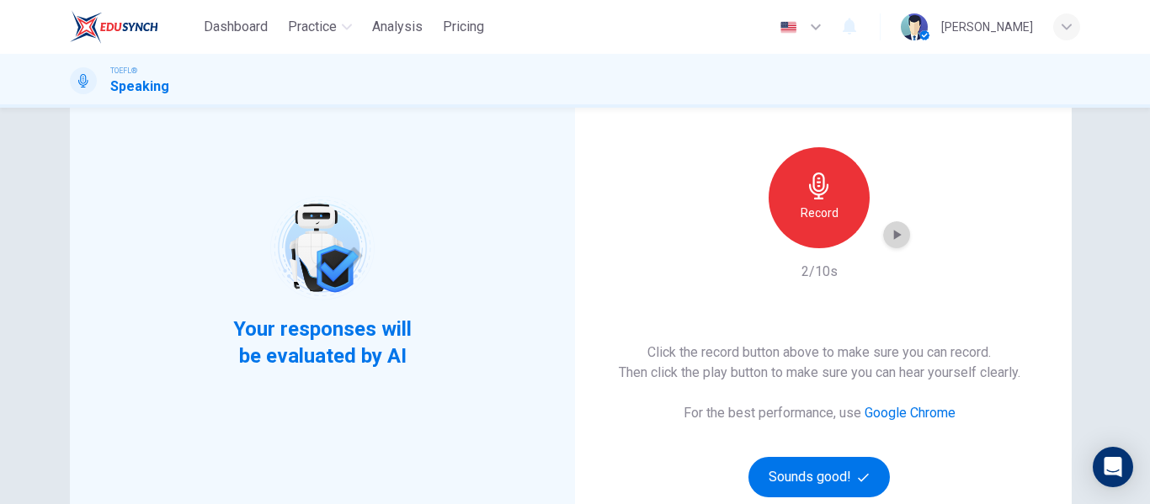
click at [888, 233] on icon "button" at bounding box center [896, 235] width 17 height 17
click at [894, 234] on icon "button" at bounding box center [898, 235] width 8 height 10
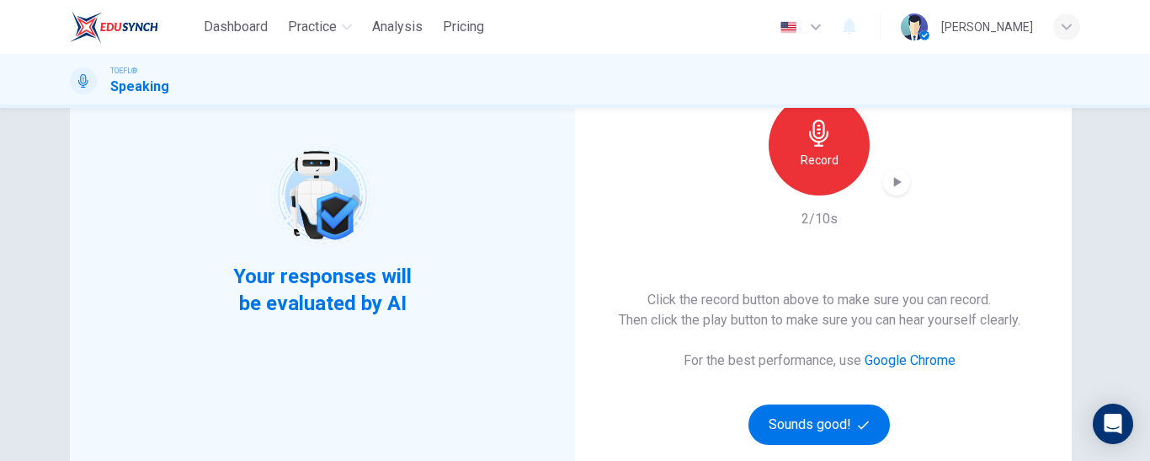
scroll to position [163, 0]
click at [894, 180] on icon "button" at bounding box center [898, 181] width 8 height 10
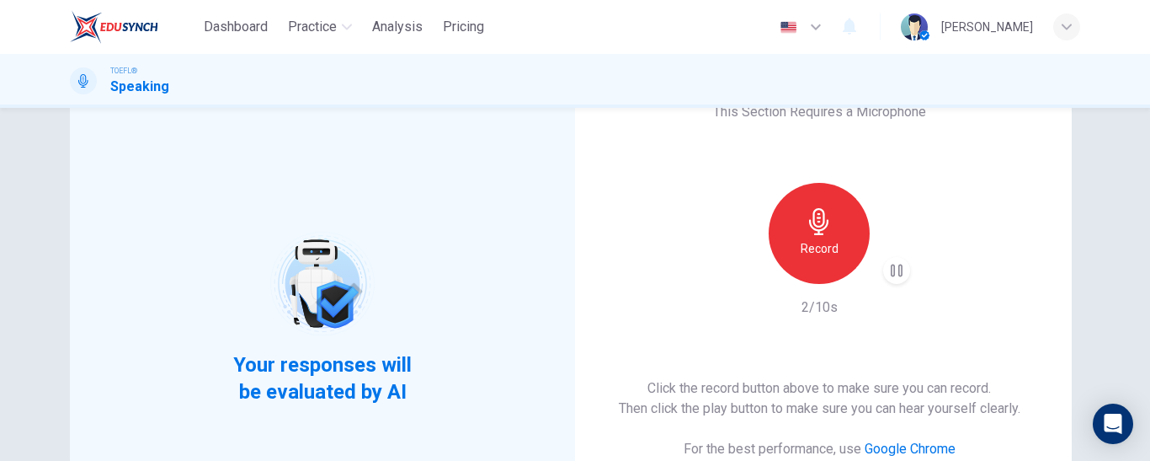
scroll to position [72, 0]
click at [802, 242] on h6 "Record" at bounding box center [820, 249] width 38 height 20
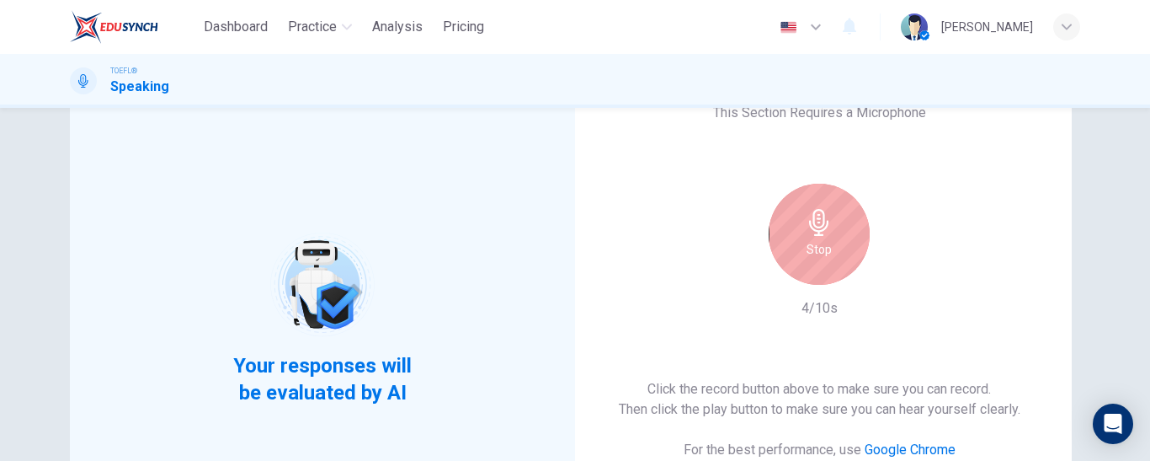
click at [845, 230] on div "Stop" at bounding box center [819, 234] width 101 height 101
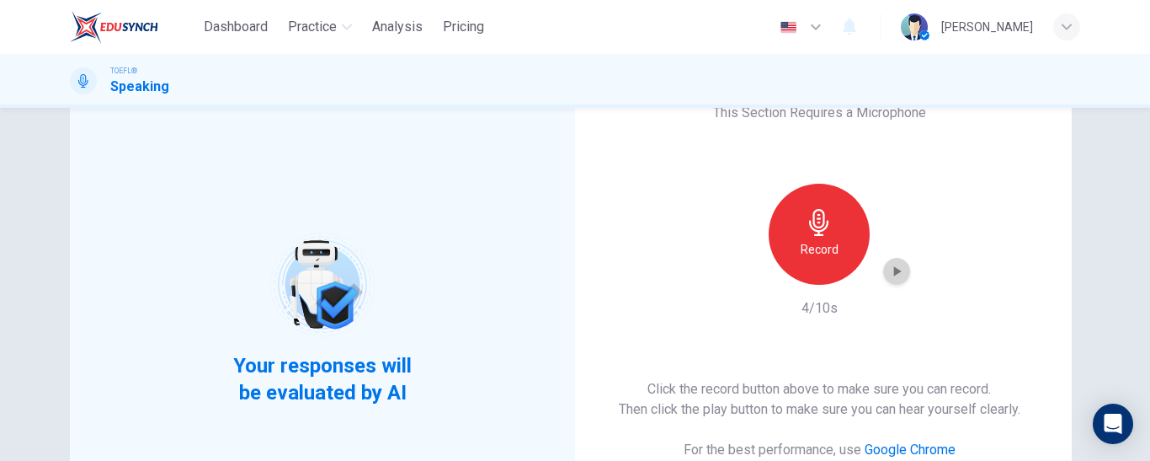
click at [894, 272] on icon "button" at bounding box center [898, 271] width 8 height 10
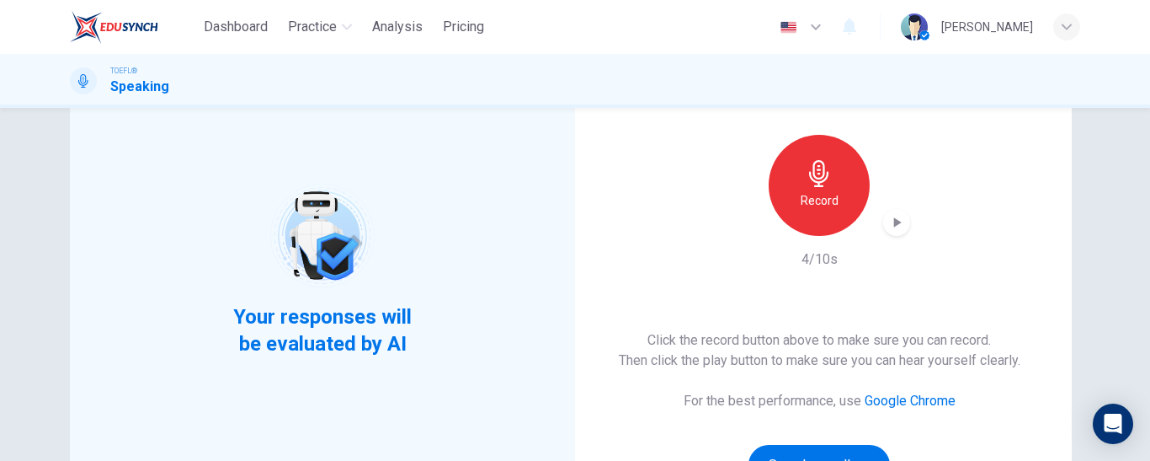
scroll to position [122, 0]
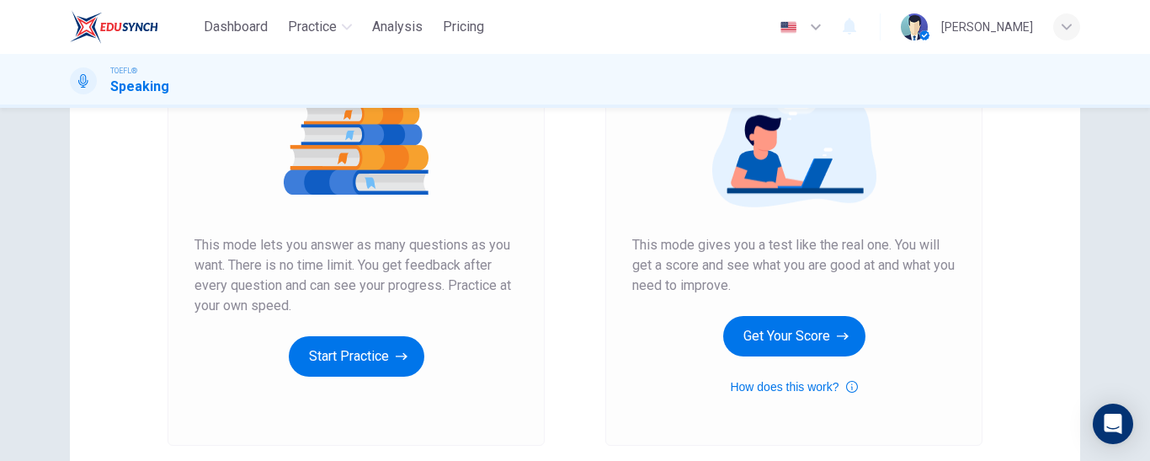
scroll to position [215, 0]
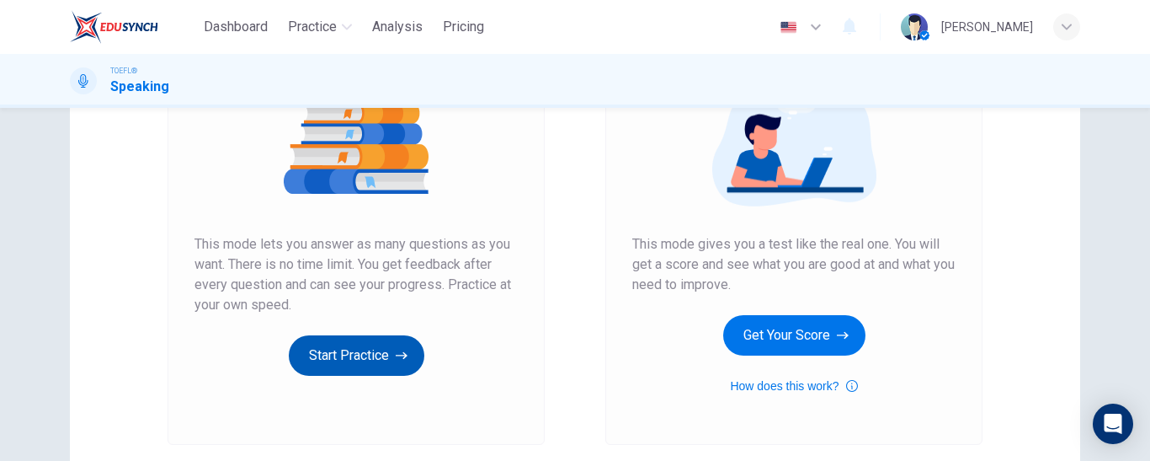
click at [341, 360] on button "Start Practice" at bounding box center [357, 355] width 136 height 40
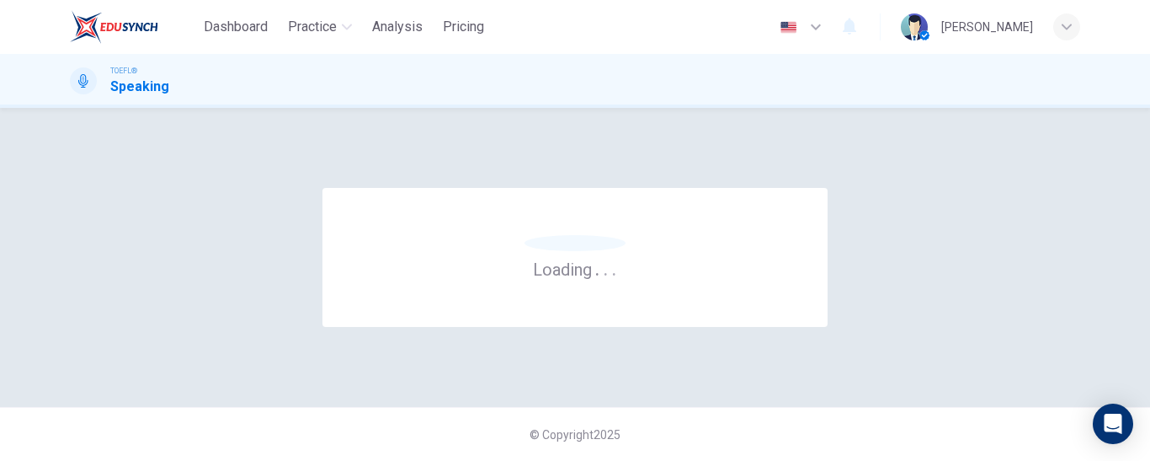
scroll to position [0, 0]
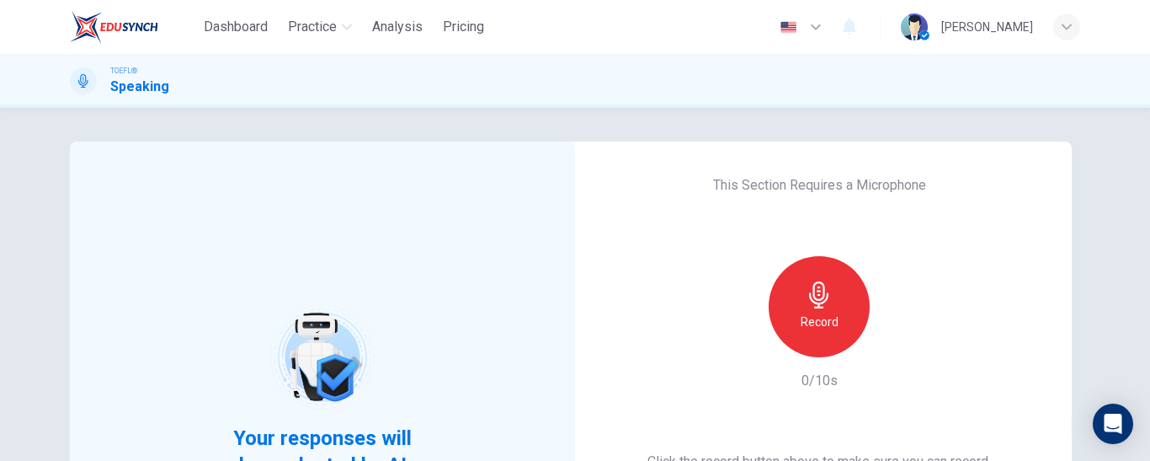
click at [822, 303] on icon "button" at bounding box center [819, 294] width 27 height 27
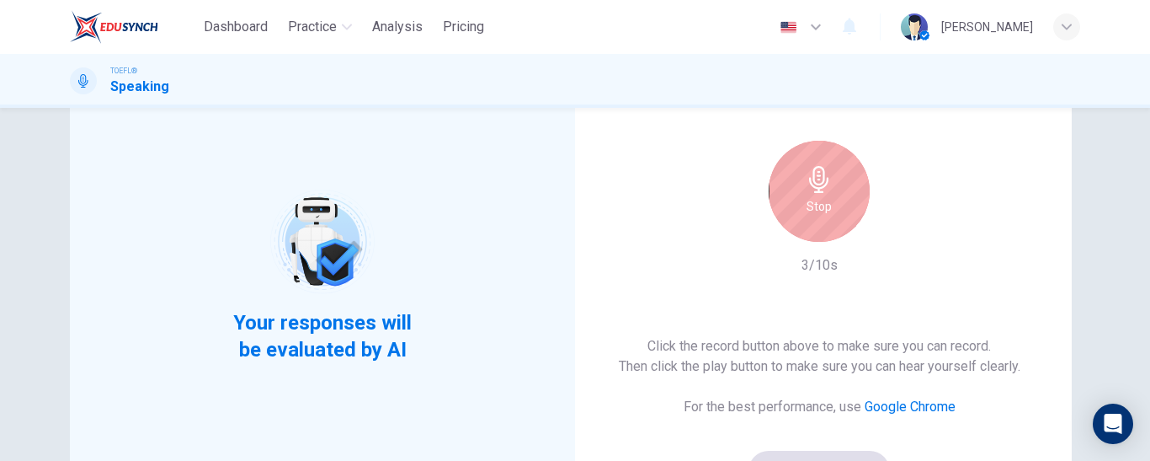
scroll to position [116, 0]
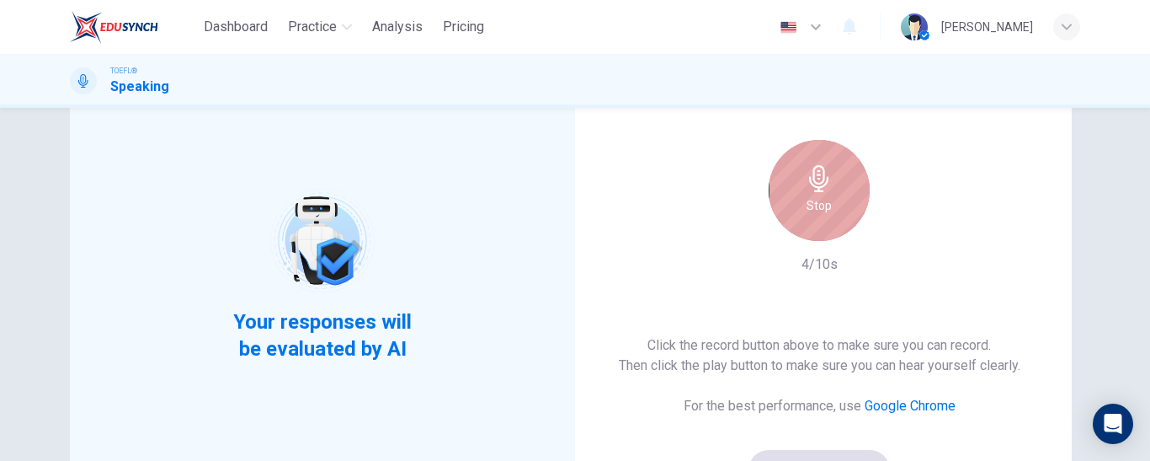
click at [800, 209] on div "Stop" at bounding box center [819, 190] width 101 height 101
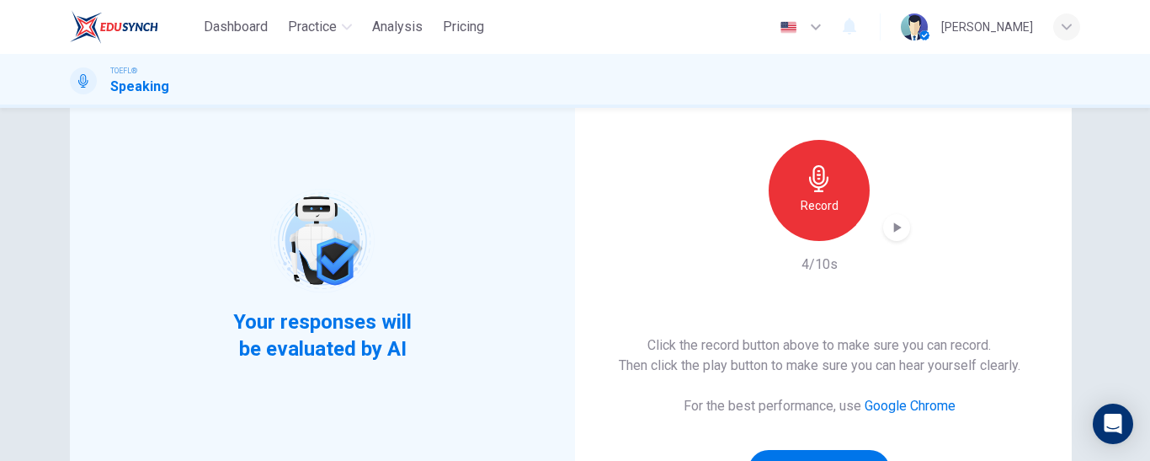
click at [890, 233] on icon "button" at bounding box center [896, 227] width 17 height 17
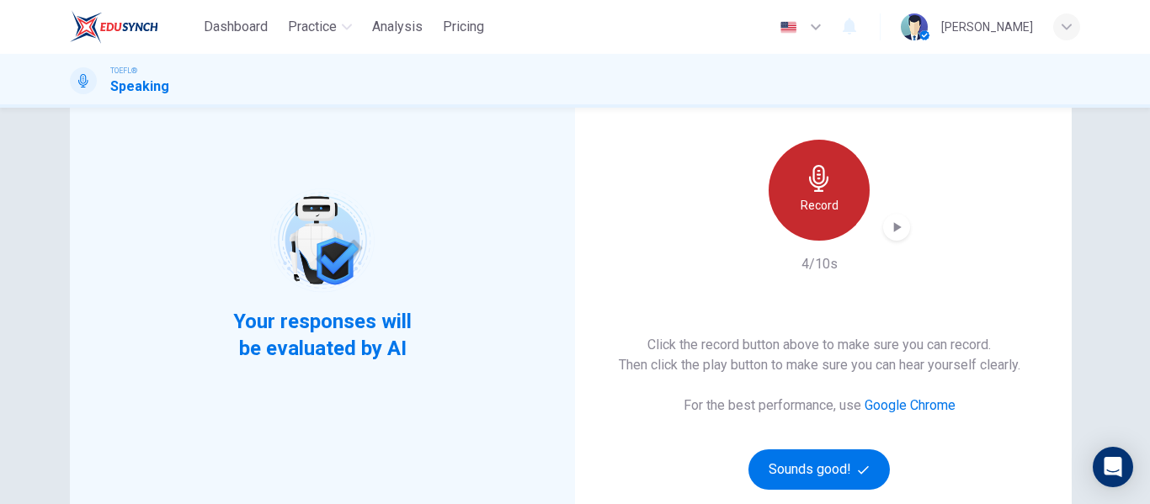
click at [805, 203] on h6 "Record" at bounding box center [820, 205] width 38 height 20
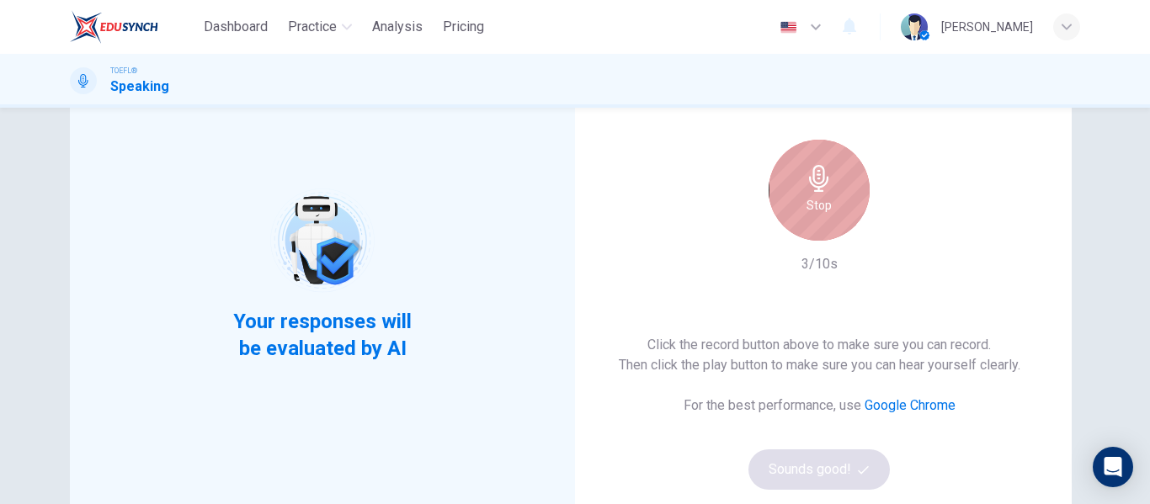
click at [820, 202] on h6 "Stop" at bounding box center [819, 205] width 25 height 20
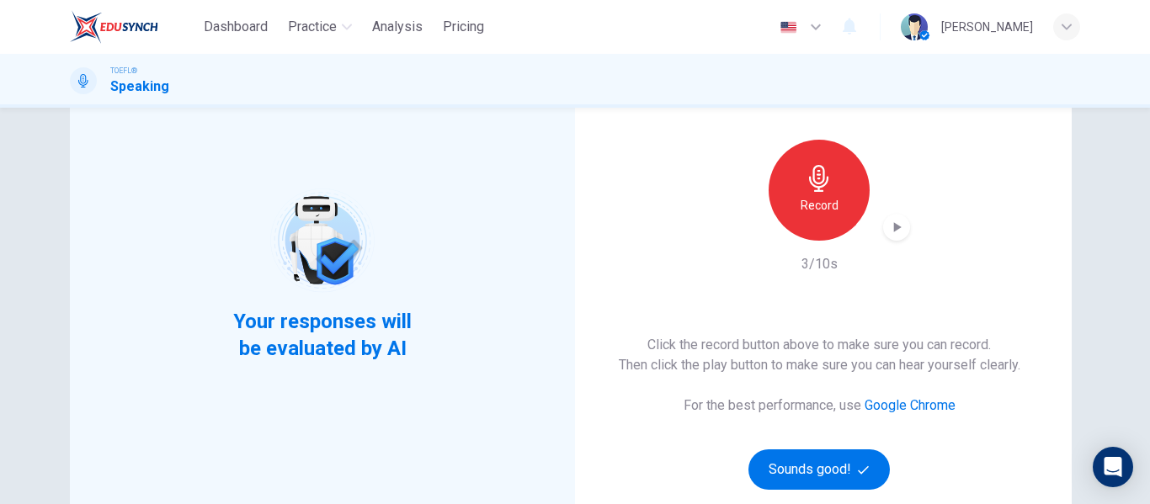
click at [898, 236] on div "button" at bounding box center [896, 227] width 27 height 27
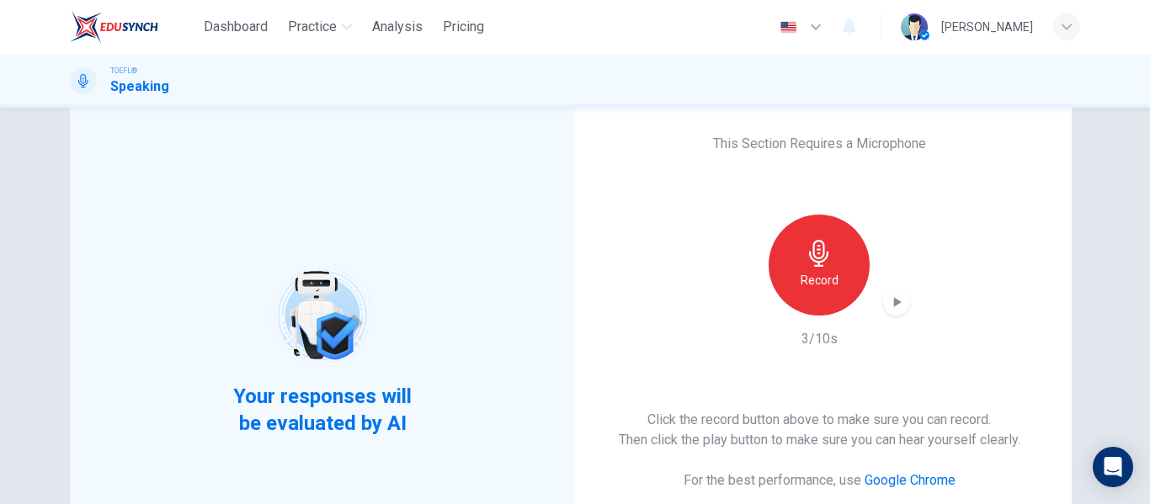
scroll to position [42, 0]
click at [893, 307] on icon "button" at bounding box center [896, 301] width 17 height 17
click at [812, 276] on h6 "Record" at bounding box center [820, 279] width 38 height 20
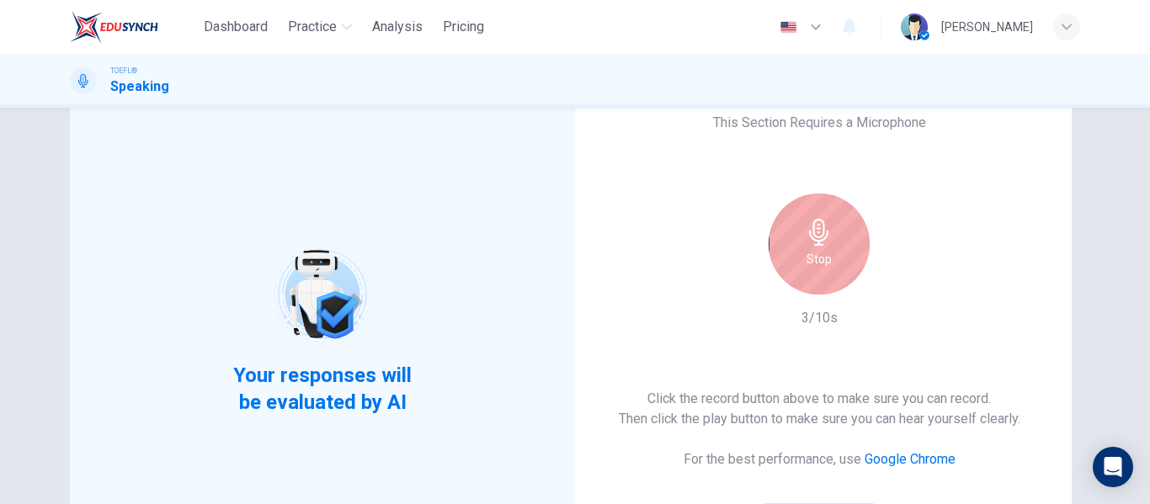
scroll to position [63, 0]
click at [809, 250] on h6 "Stop" at bounding box center [819, 258] width 25 height 20
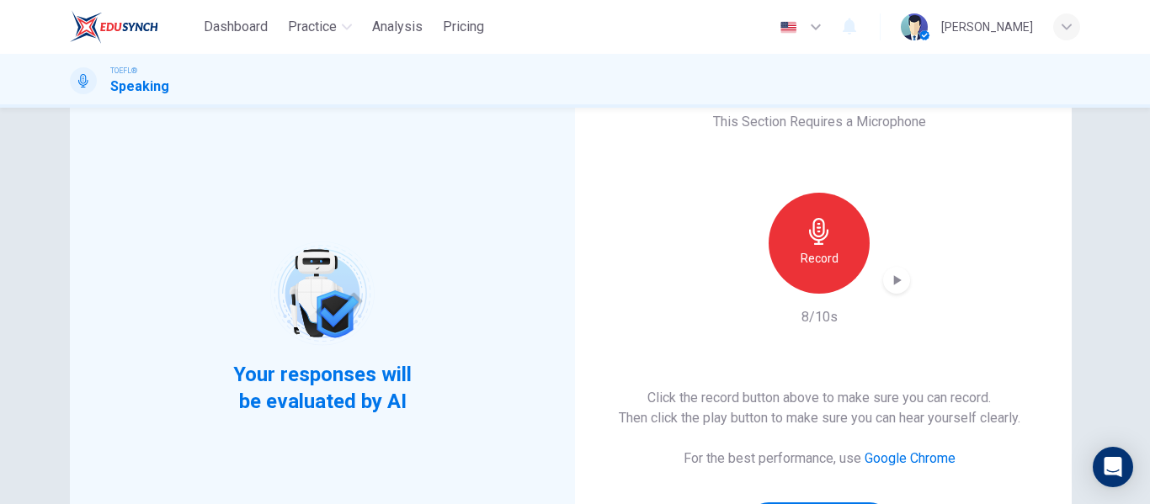
click at [901, 284] on div "button" at bounding box center [896, 280] width 27 height 27
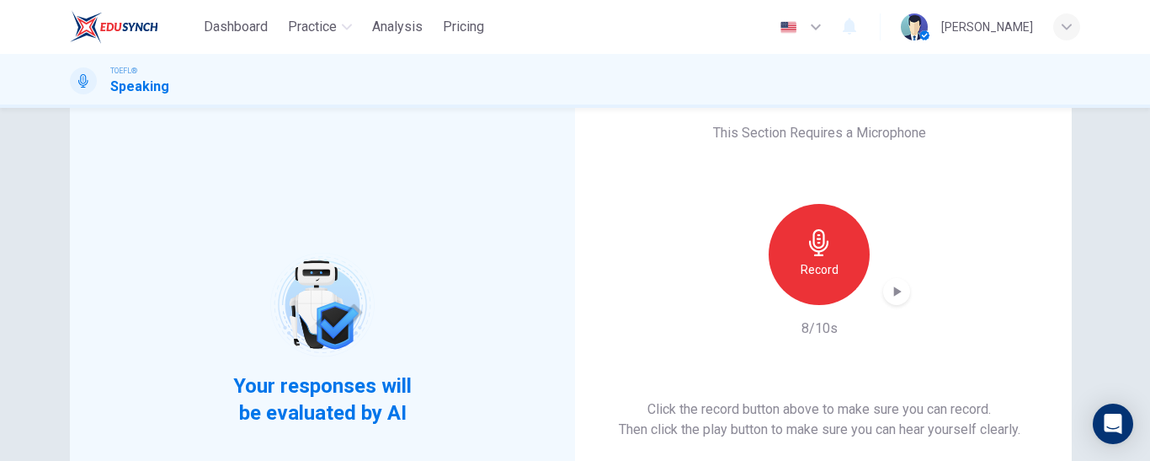
scroll to position [54, 0]
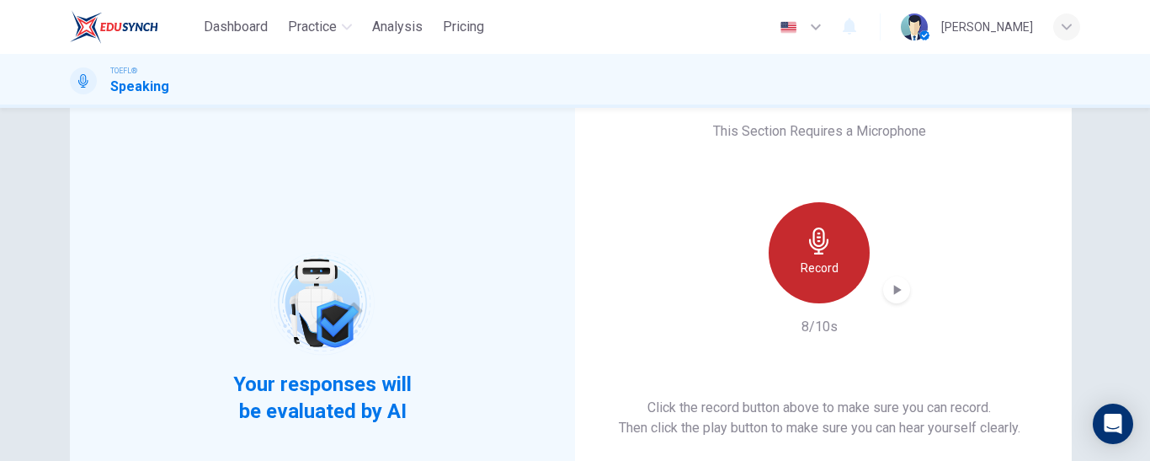
click at [815, 268] on h6 "Record" at bounding box center [820, 268] width 38 height 20
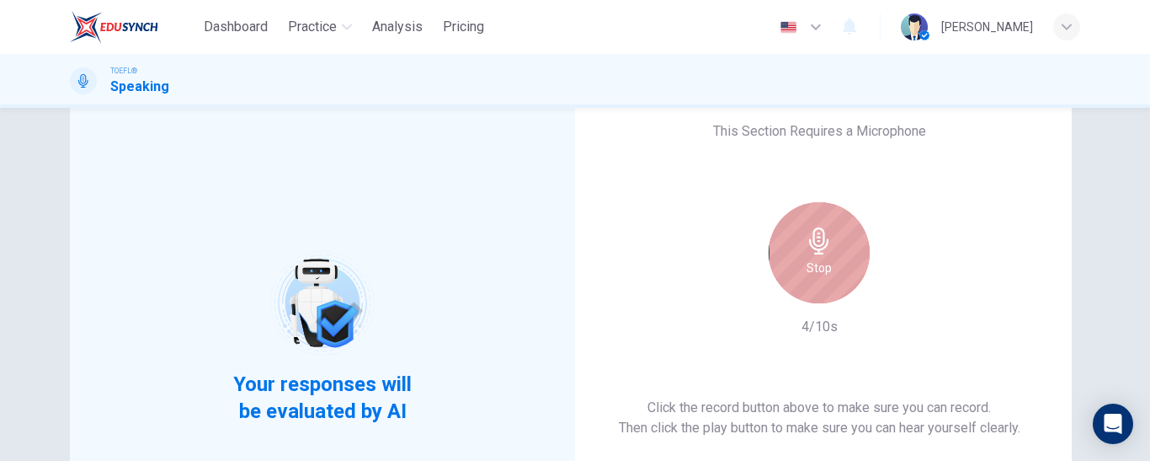
click at [784, 244] on div "Stop" at bounding box center [819, 252] width 101 height 101
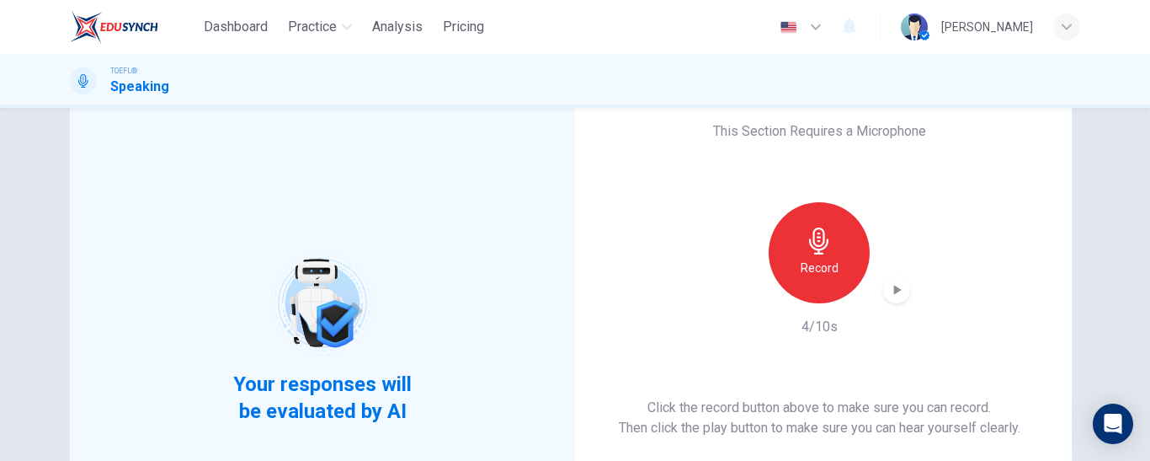
click at [892, 295] on icon "button" at bounding box center [896, 289] width 17 height 17
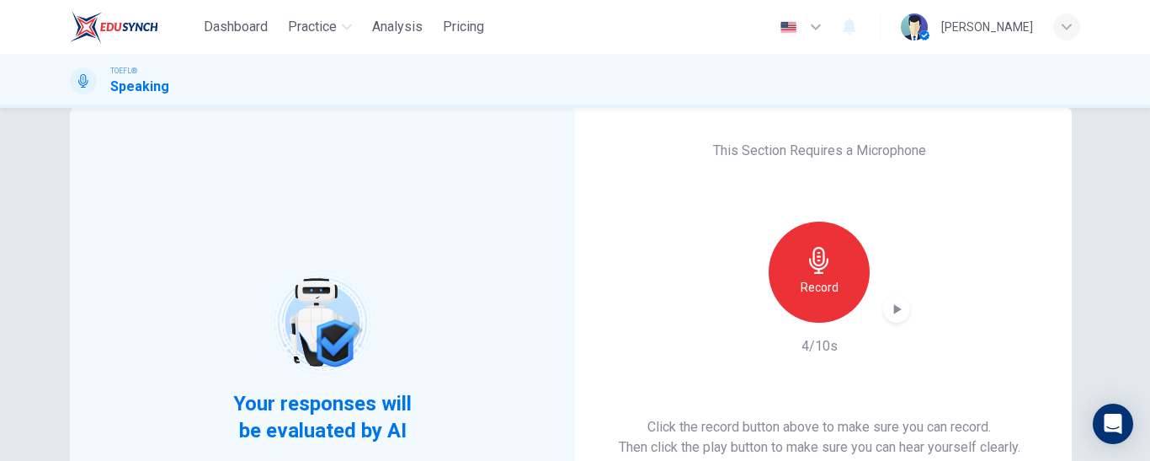
scroll to position [34, 0]
click at [806, 265] on icon "button" at bounding box center [819, 261] width 27 height 27
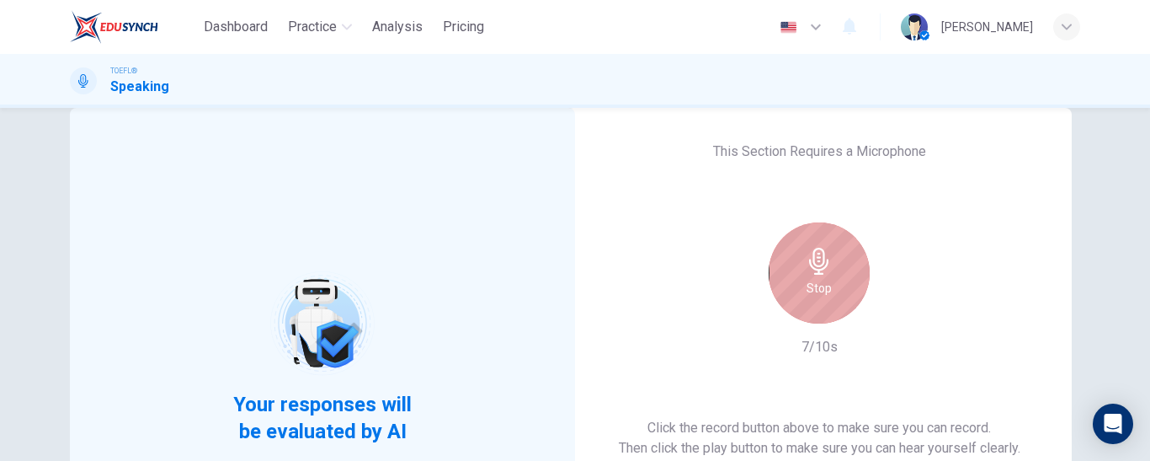
click at [835, 277] on div "Stop" at bounding box center [819, 272] width 101 height 101
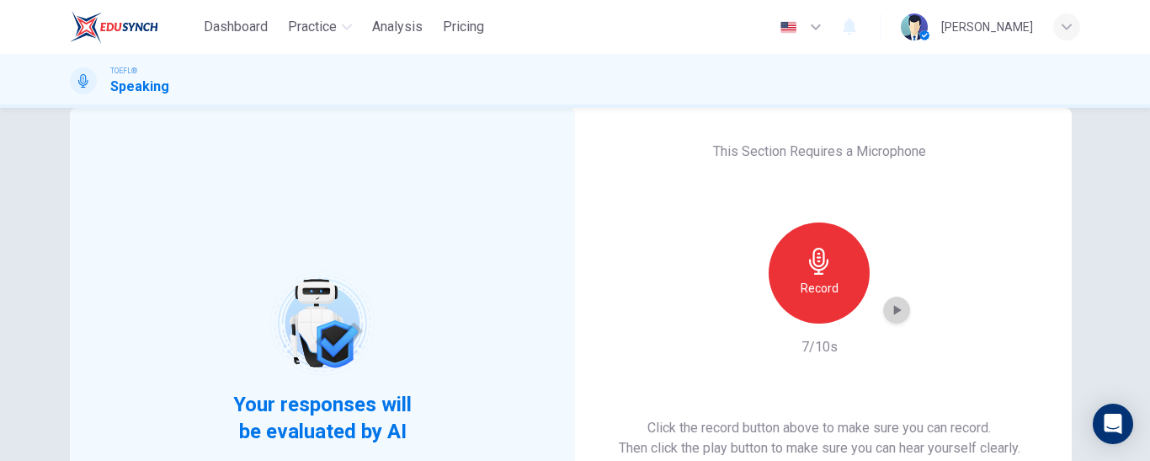
click at [897, 309] on icon "button" at bounding box center [896, 309] width 17 height 17
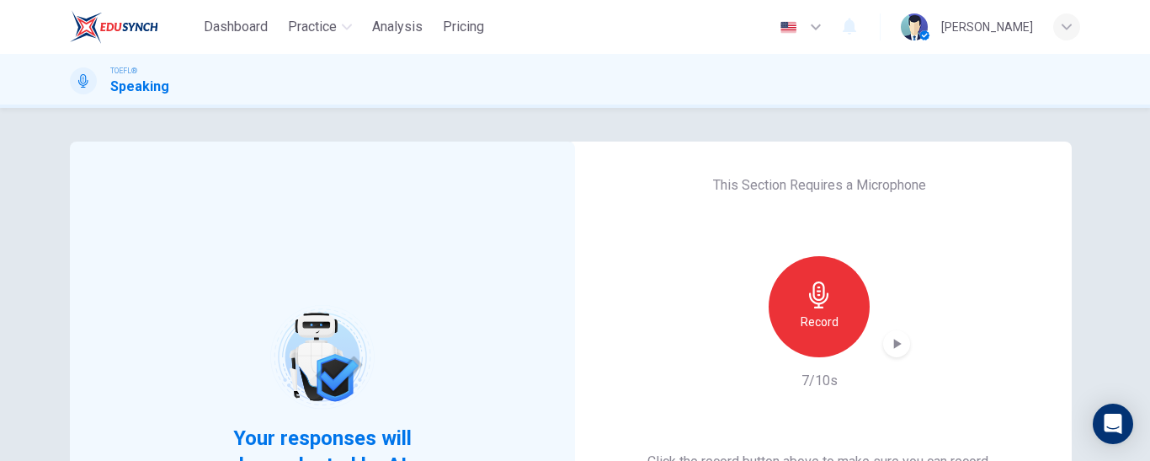
drag, startPoint x: 237, startPoint y: 24, endPoint x: 717, endPoint y: 67, distance: 481.9
click at [237, 24] on span "Dashboard" at bounding box center [236, 27] width 64 height 20
click at [308, 18] on span "Practice" at bounding box center [312, 27] width 49 height 20
click at [313, 25] on span "Practice" at bounding box center [312, 27] width 49 height 20
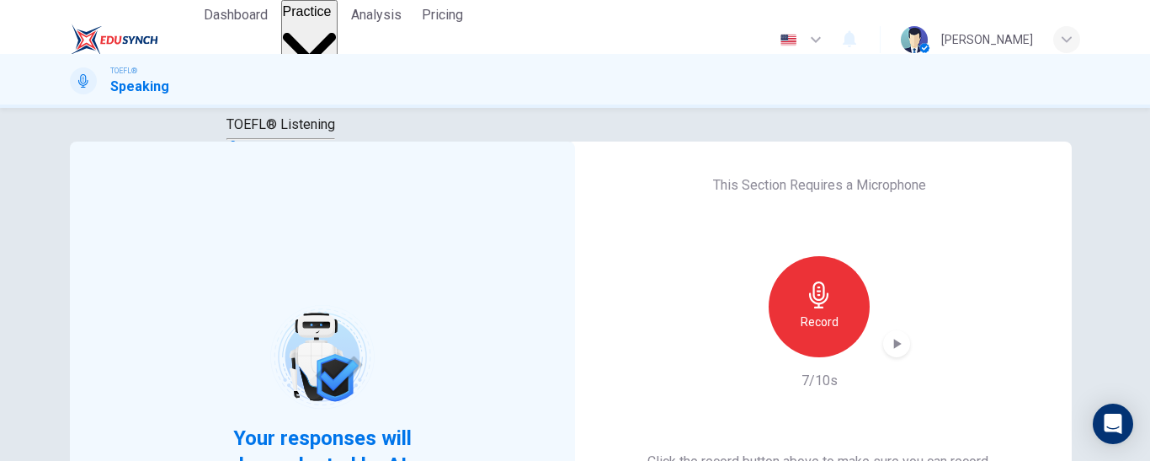
click at [327, 132] on span "TOEFL® Listening" at bounding box center [281, 124] width 109 height 16
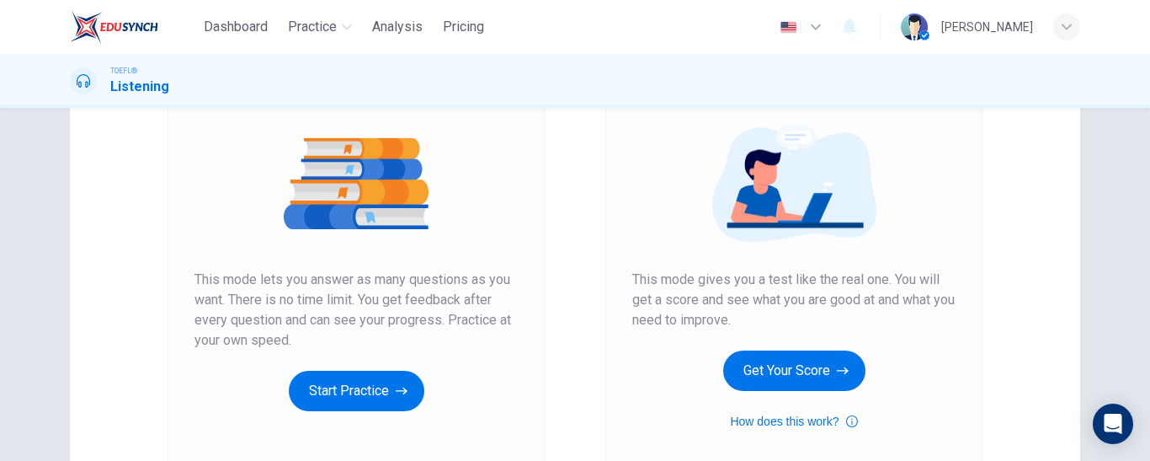
scroll to position [181, 0]
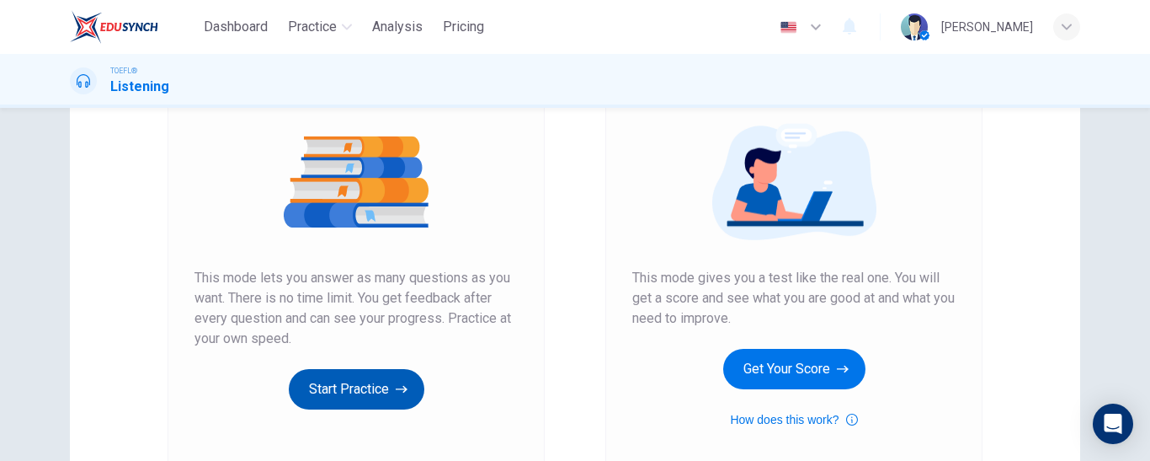
click at [381, 391] on button "Start Practice" at bounding box center [357, 389] width 136 height 40
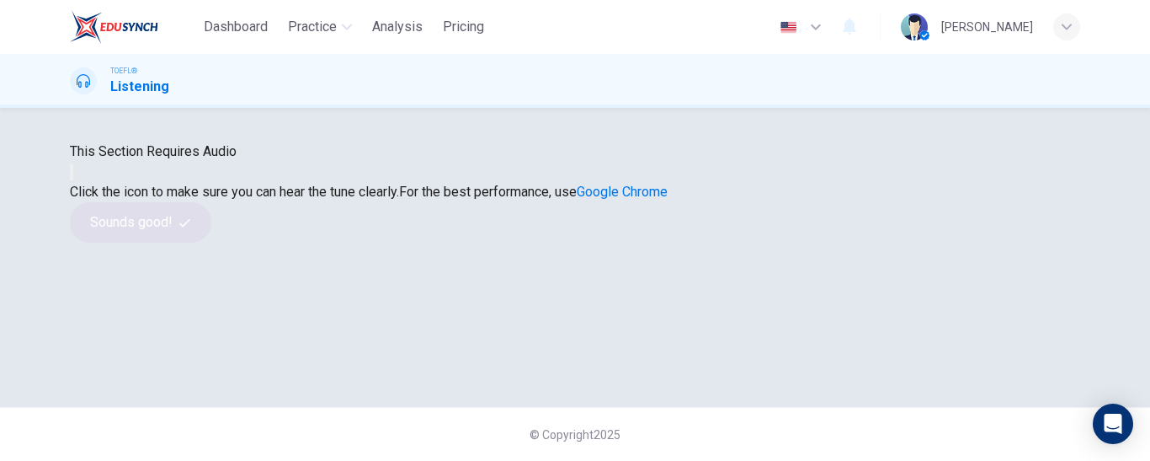
scroll to position [60, 0]
click at [73, 180] on button "button" at bounding box center [71, 172] width 3 height 16
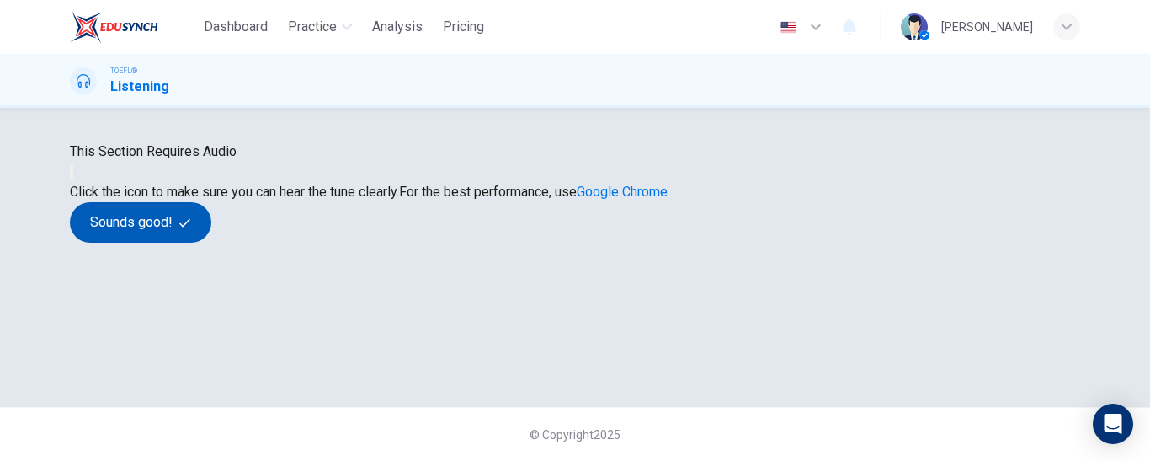
scroll to position [200, 0]
click at [73, 171] on button "button" at bounding box center [71, 172] width 3 height 16
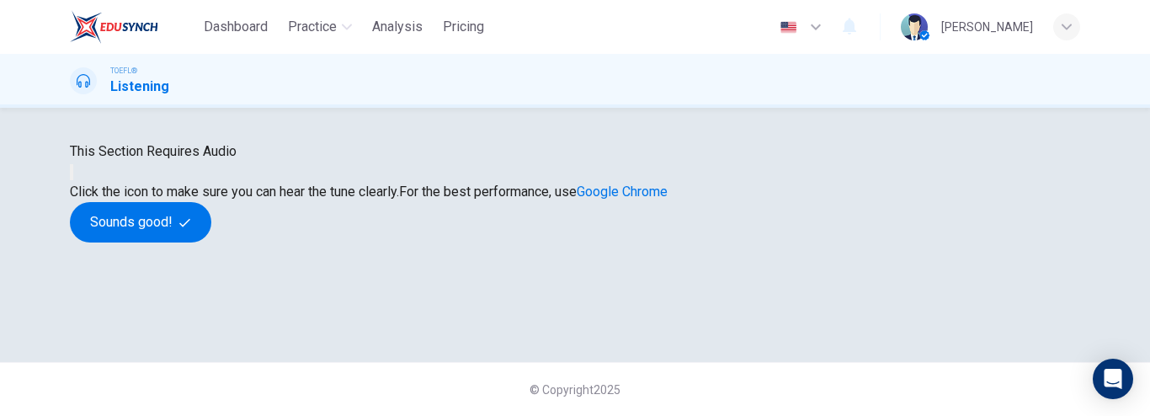
click at [73, 164] on button "button" at bounding box center [71, 172] width 3 height 16
click at [1068, 33] on div "button" at bounding box center [1066, 26] width 27 height 27
